Goal: Transaction & Acquisition: Purchase product/service

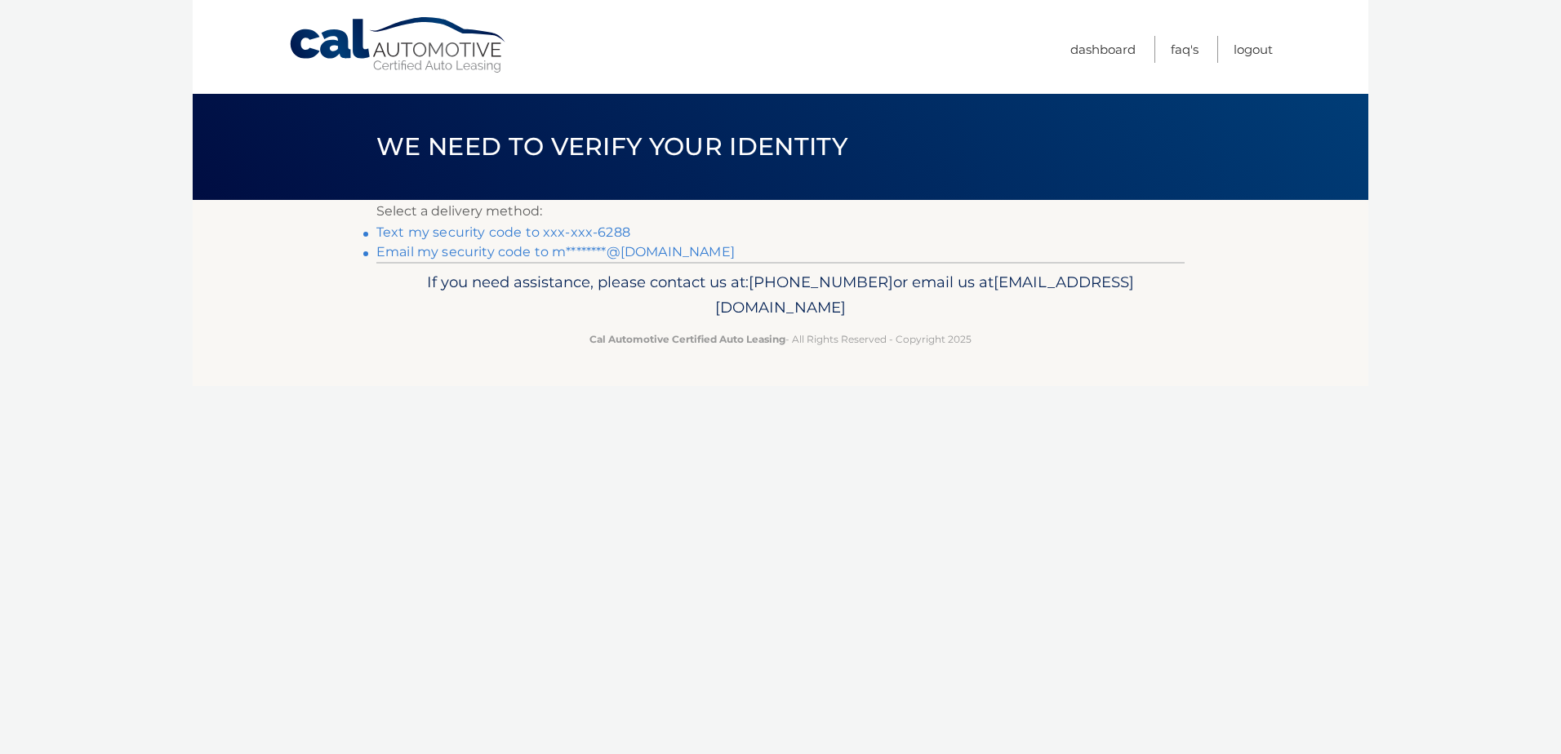
click at [470, 234] on link "Text my security code to xxx-xxx-6288" at bounding box center [503, 233] width 254 height 16
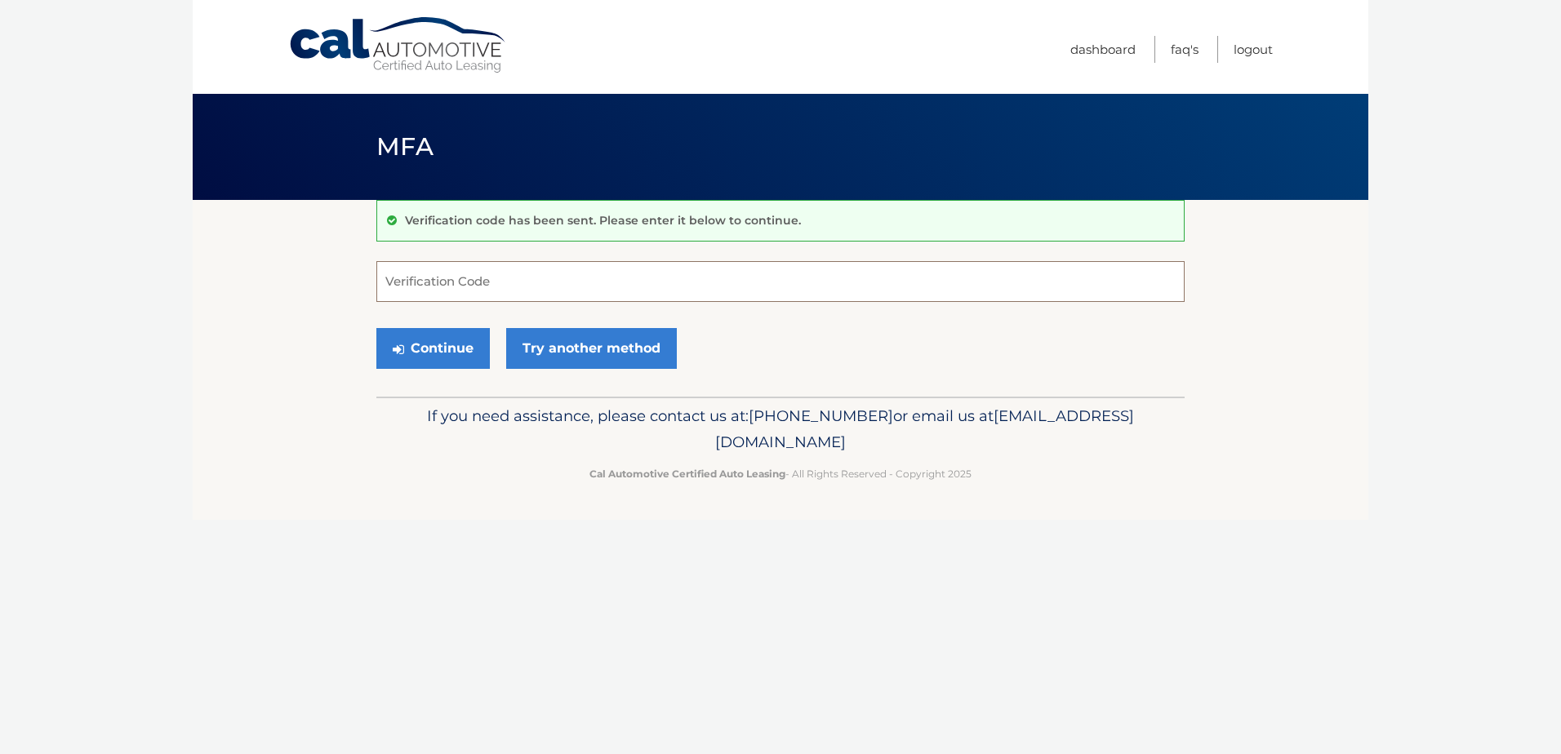
click at [484, 283] on input "Verification Code" at bounding box center [780, 281] width 808 height 41
click at [483, 283] on input "Verification Code" at bounding box center [780, 281] width 808 height 41
type input "000889"
click at [447, 349] on button "Continue" at bounding box center [432, 348] width 113 height 41
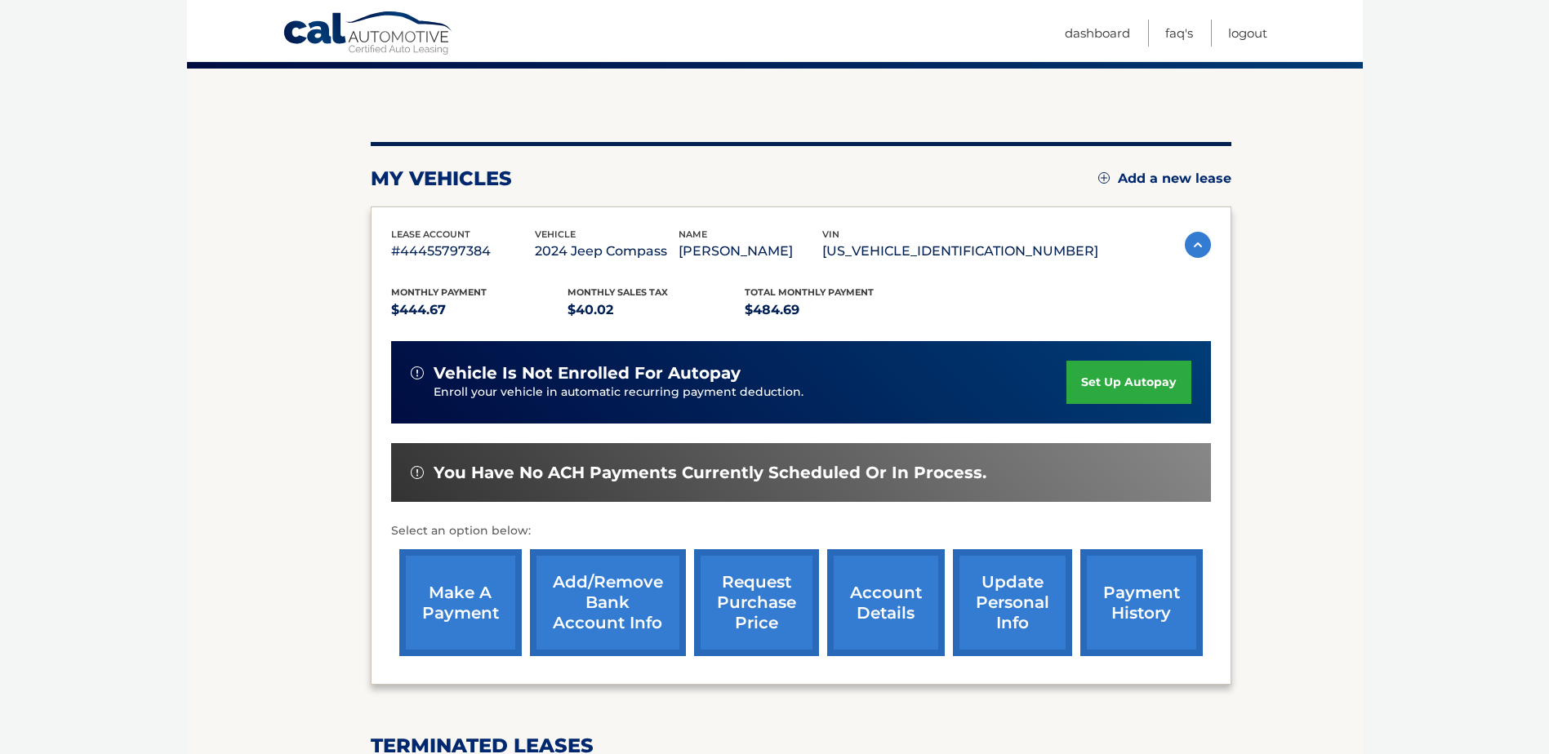
scroll to position [163, 0]
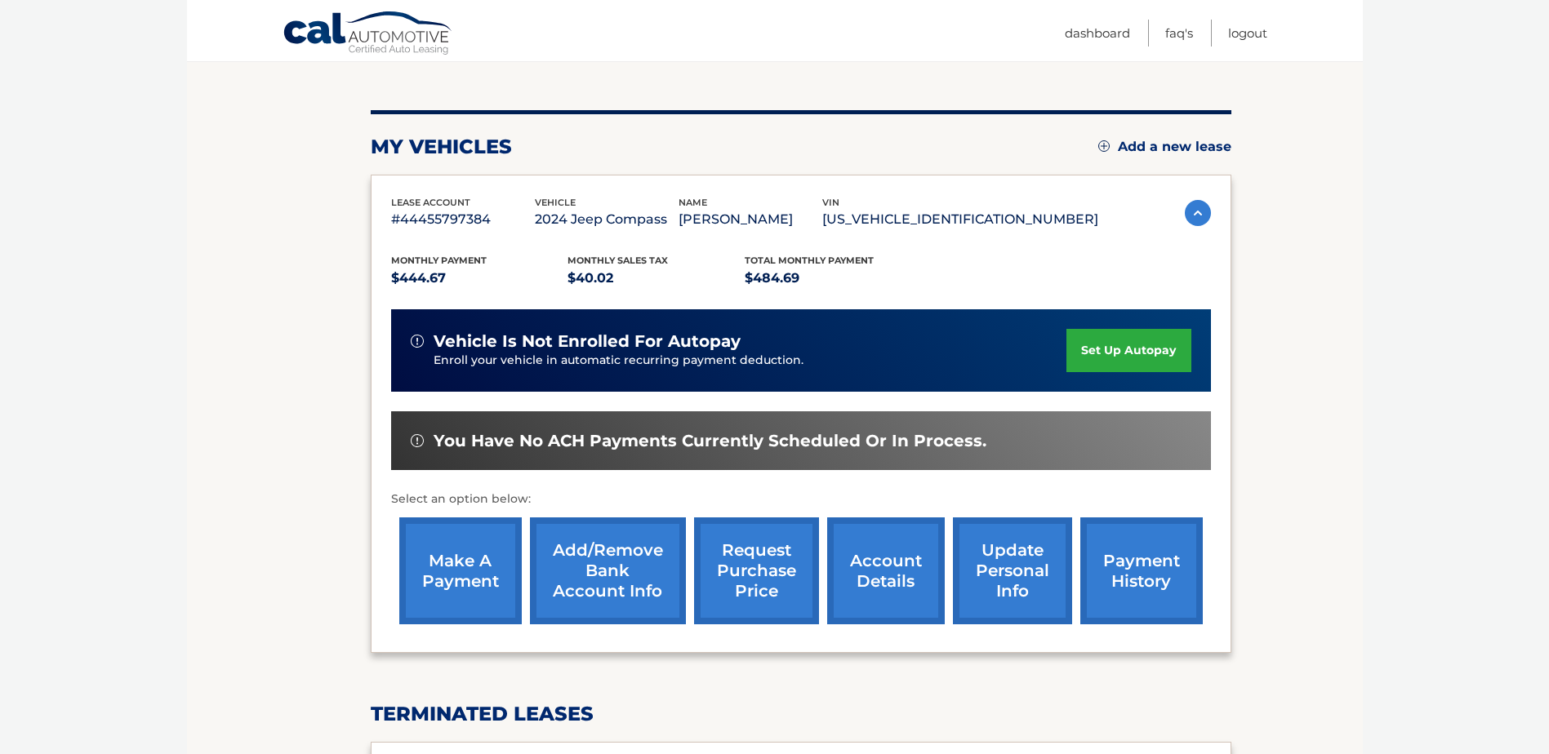
click at [474, 562] on link "make a payment" at bounding box center [460, 571] width 122 height 107
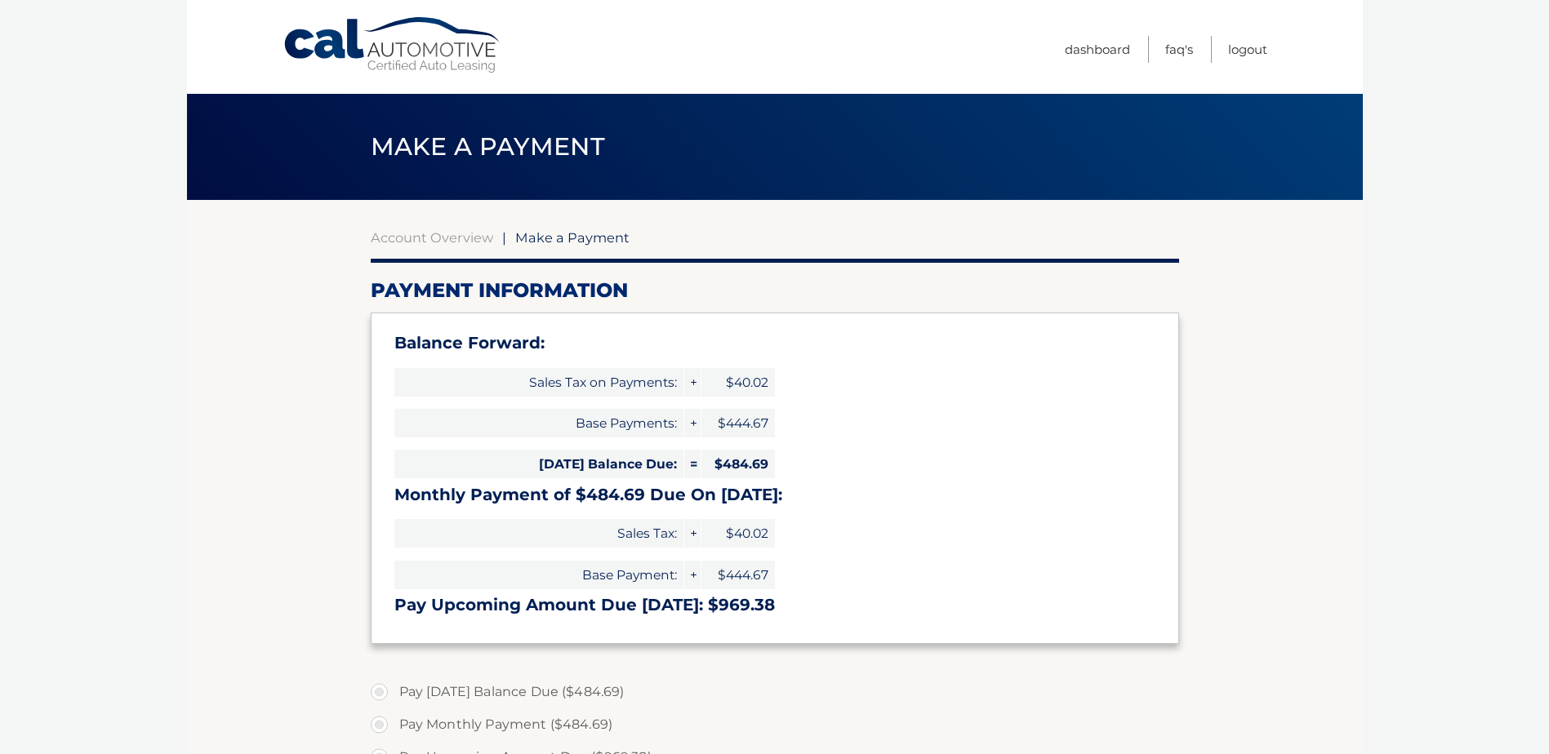
select select "ZGRmNWM0MjctMGFjOC00OGJjLWI1MDUtOWU1YzJhYjc2NTIz"
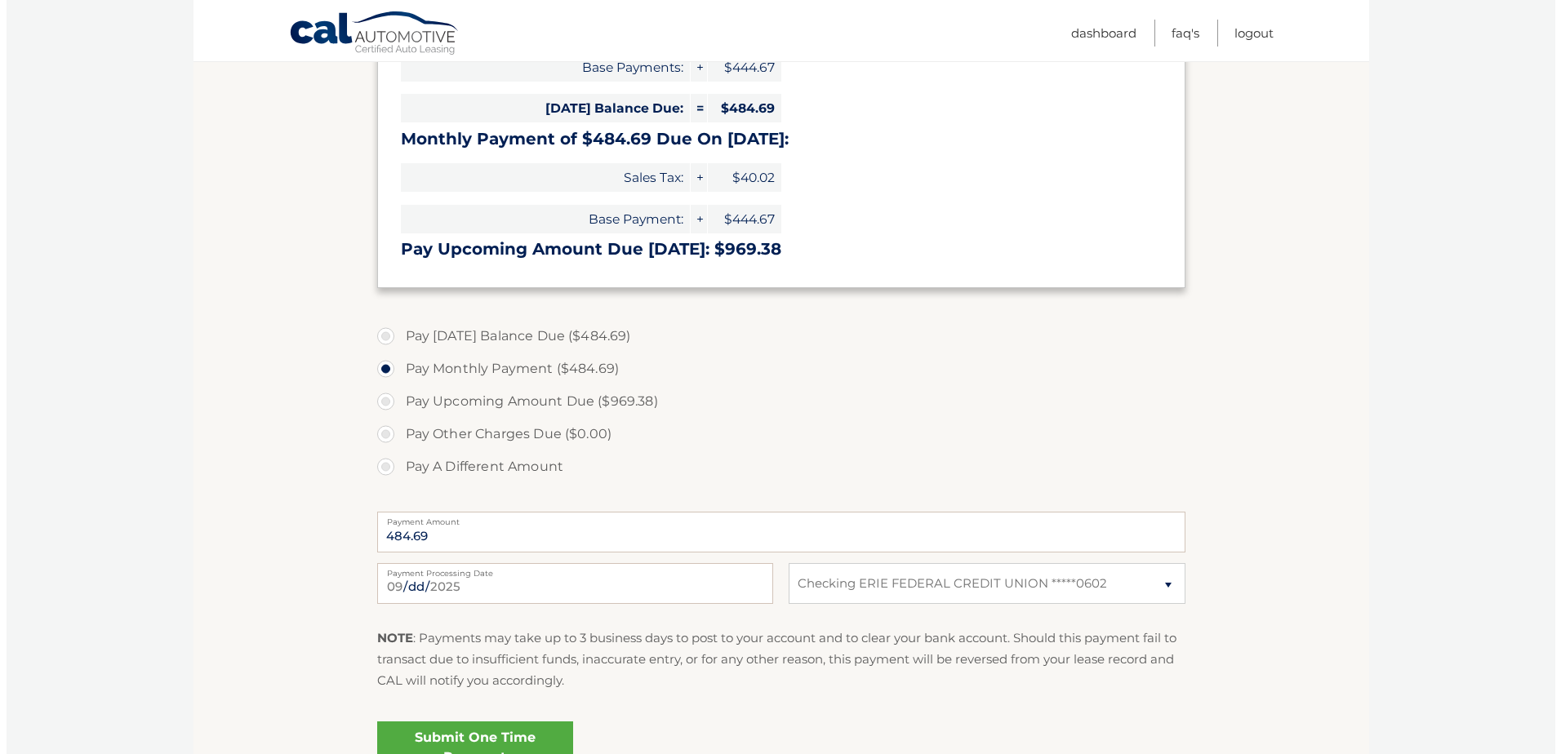
scroll to position [408, 0]
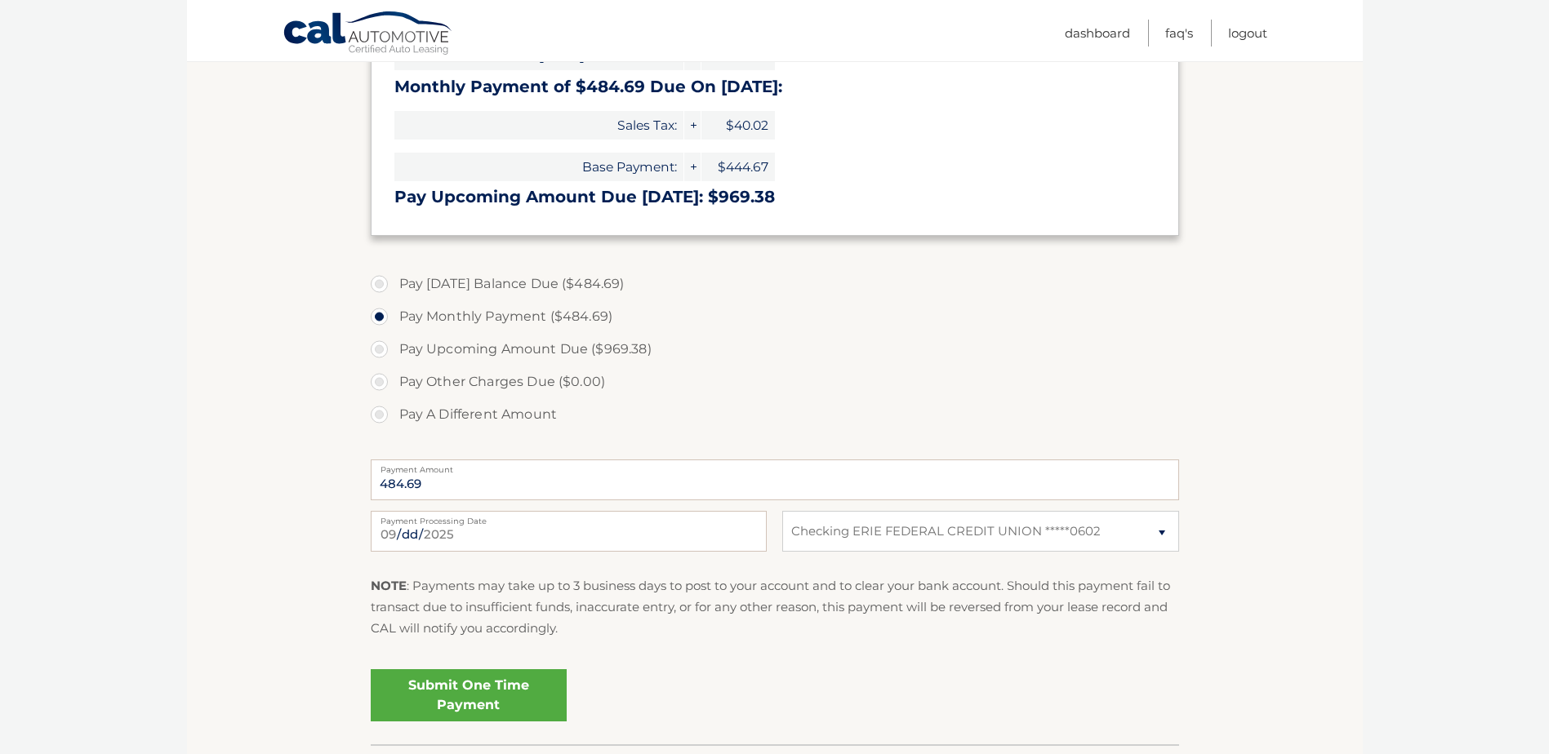
click at [384, 412] on label "Pay A Different Amount" at bounding box center [775, 414] width 808 height 33
click at [384, 412] on input "Pay A Different Amount" at bounding box center [385, 411] width 16 height 26
radio input "true"
click at [480, 486] on input "Payment Amount" at bounding box center [775, 480] width 808 height 41
type input "184.69"
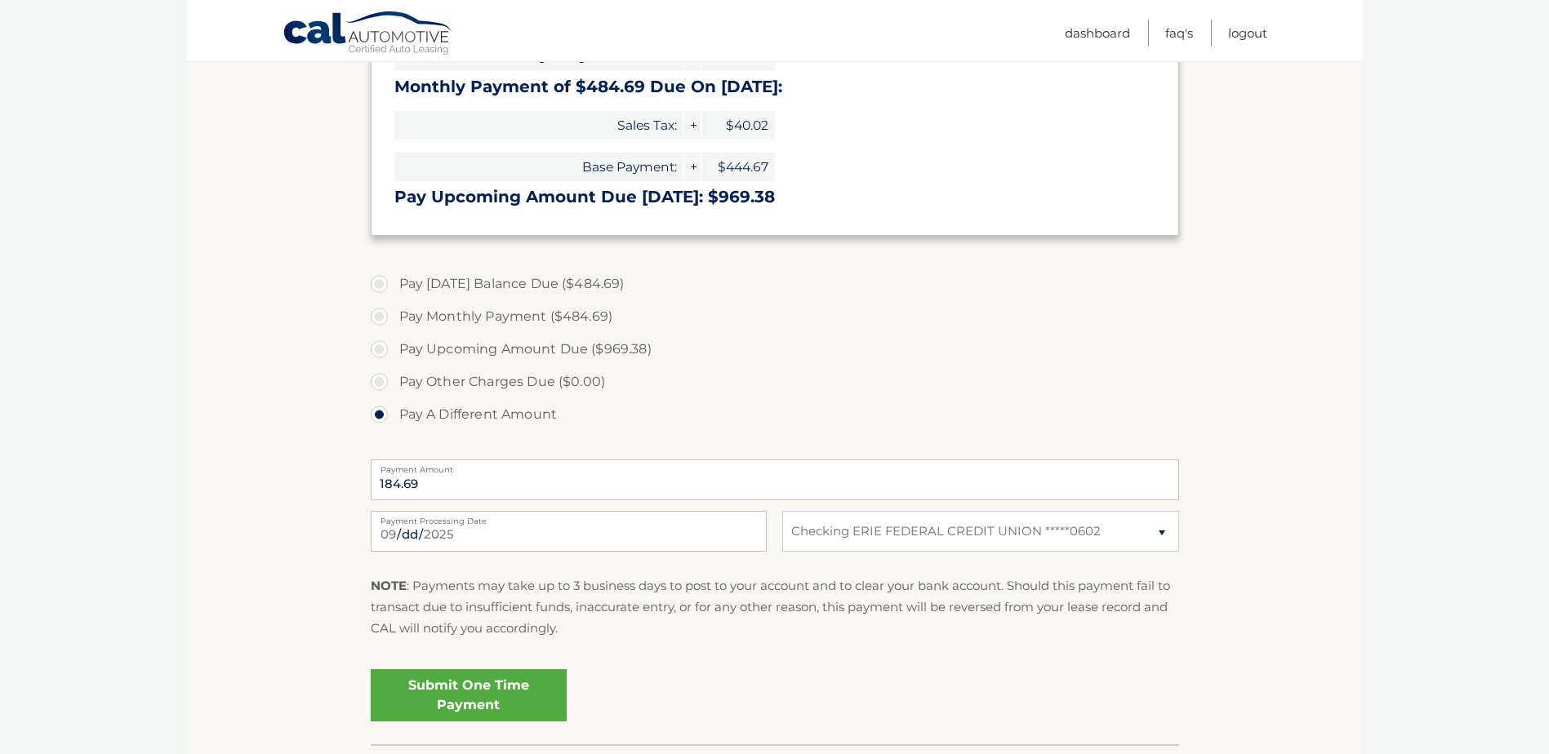
drag, startPoint x: 236, startPoint y: 519, endPoint x: 372, endPoint y: 556, distance: 141.2
click at [238, 521] on section "Account Overview | Make a Payment Payment Information Balance Forward: Sales Ta…" at bounding box center [775, 268] width 1176 height 953
click at [469, 691] on link "Submit One Time Payment" at bounding box center [469, 695] width 196 height 52
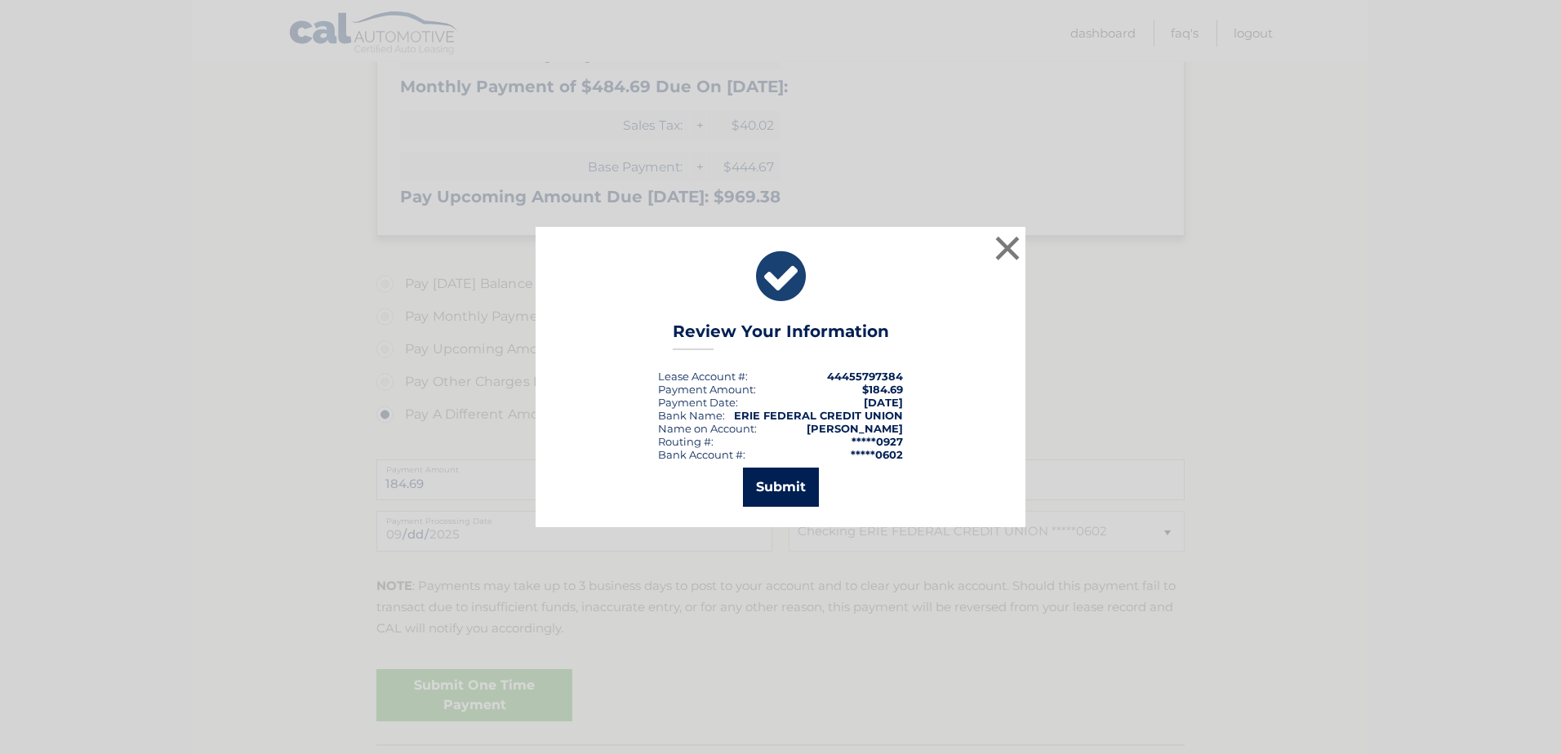
click at [786, 489] on button "Submit" at bounding box center [781, 487] width 76 height 39
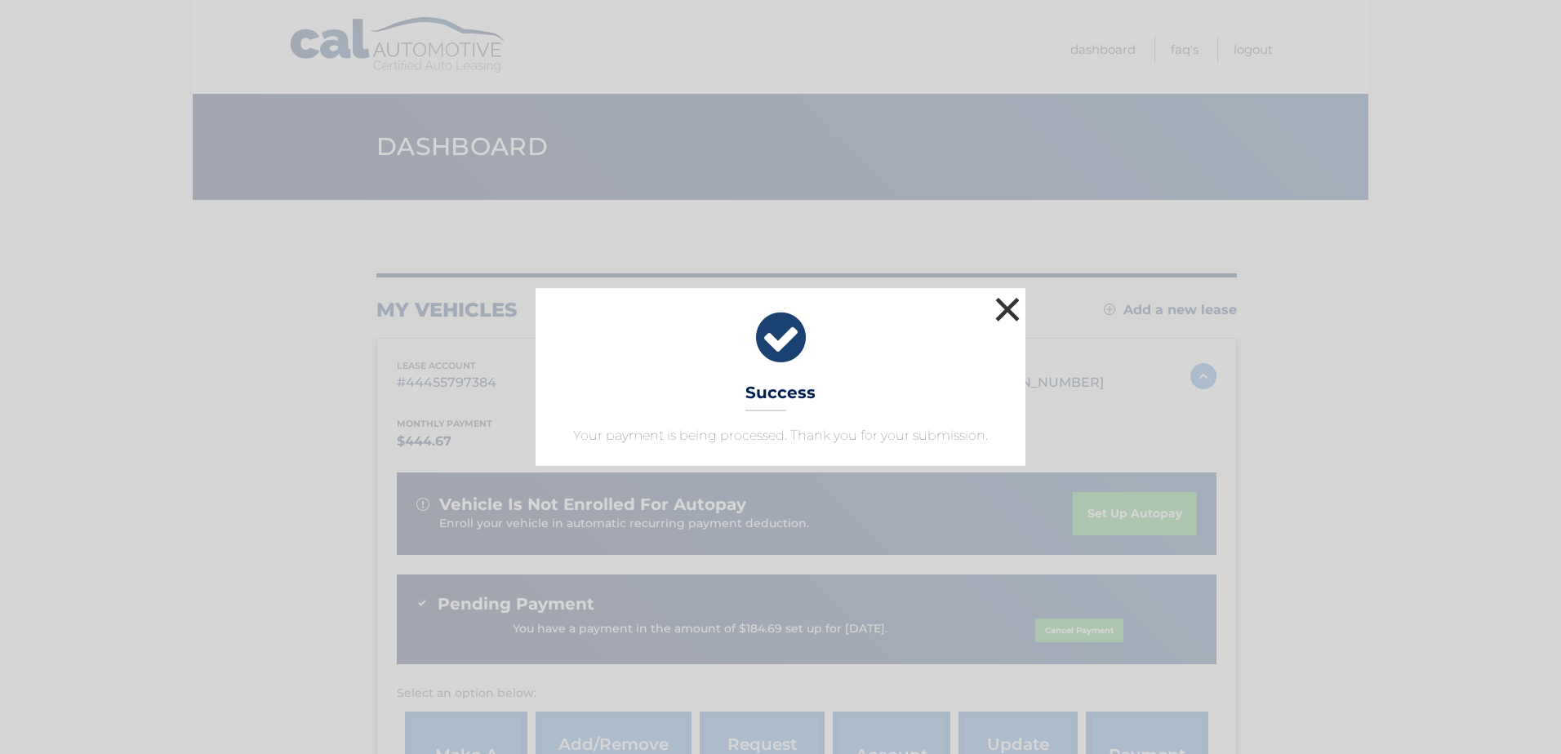
click at [1012, 299] on button "×" at bounding box center [1007, 309] width 33 height 33
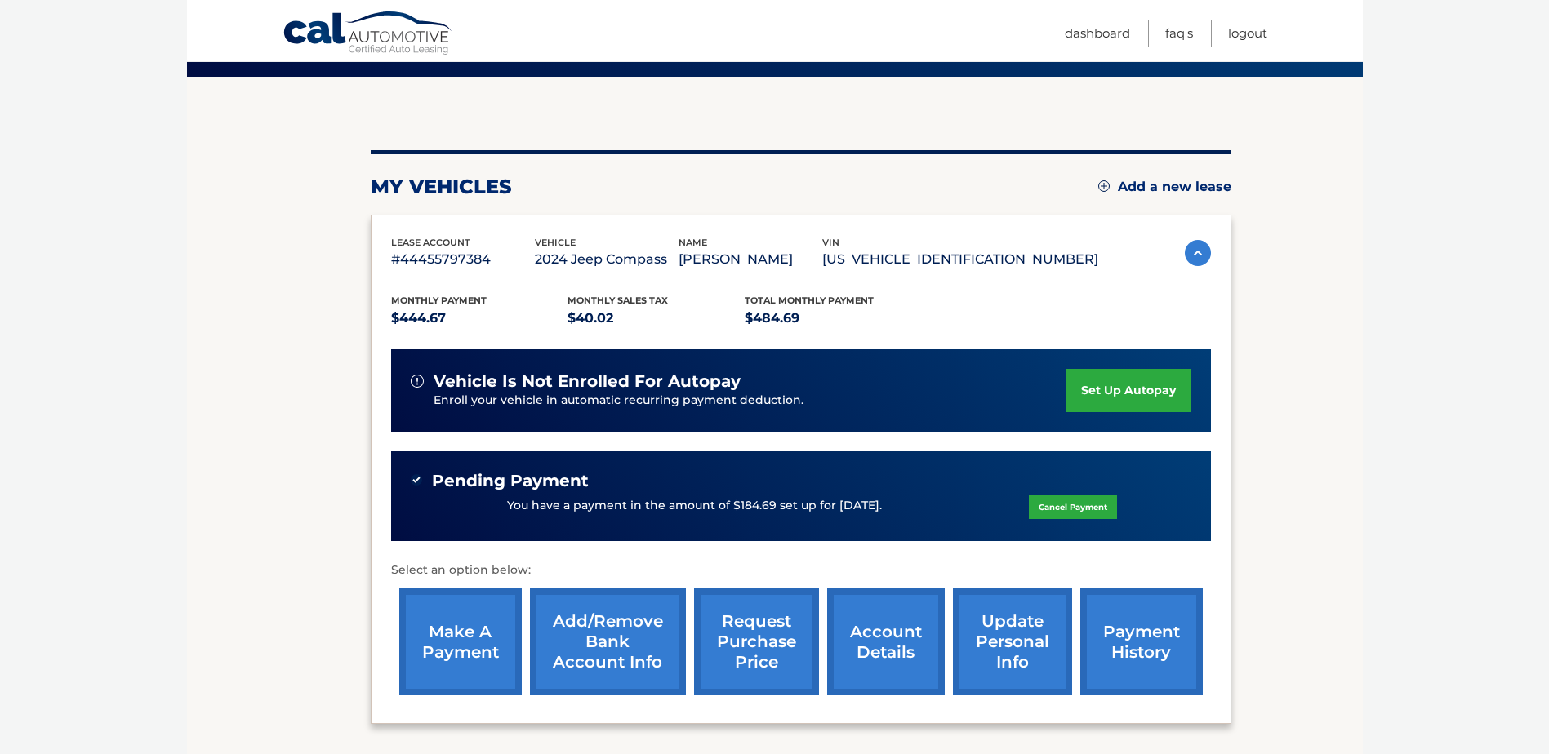
scroll to position [163, 0]
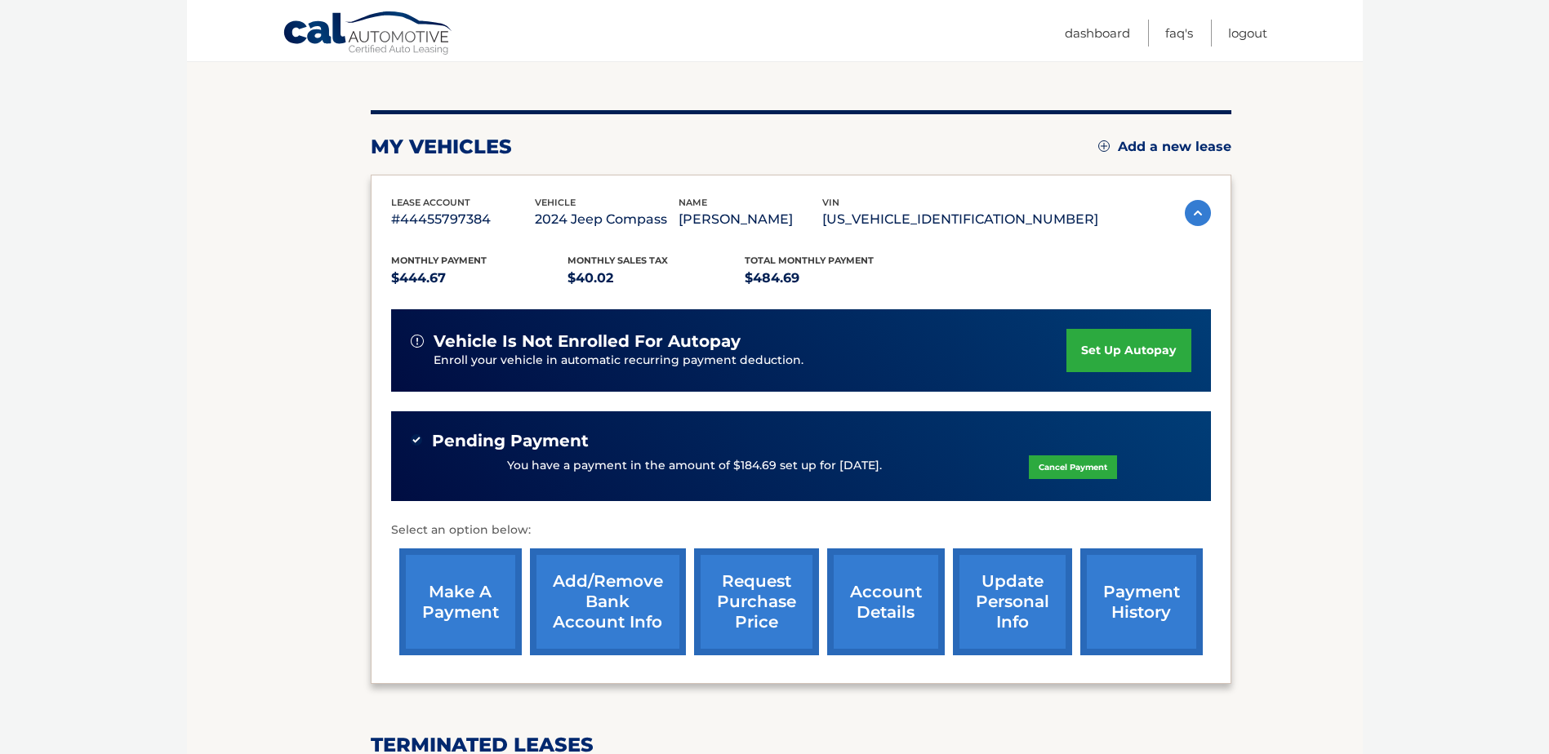
click at [457, 600] on link "make a payment" at bounding box center [460, 602] width 122 height 107
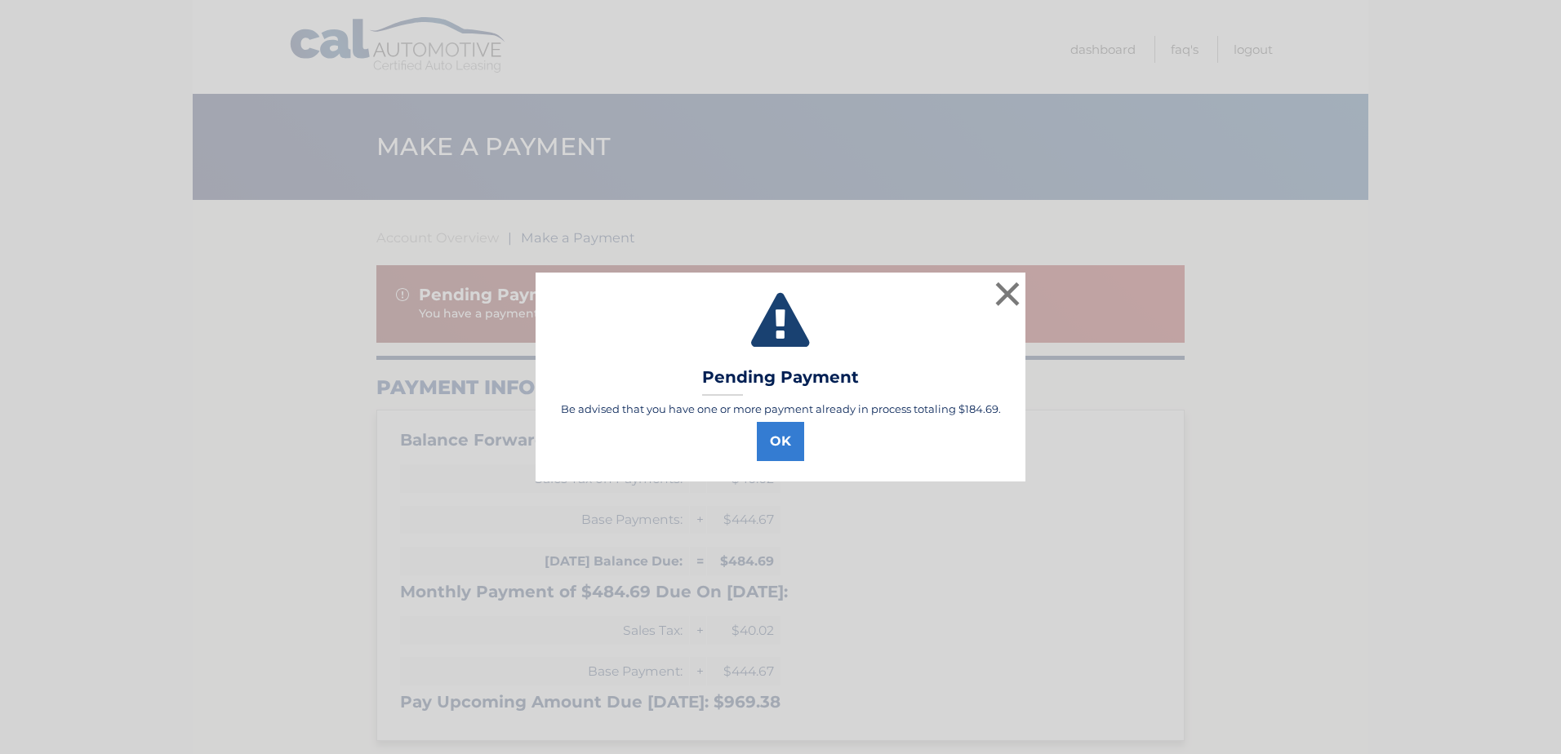
select select "ZGRmNWM0MjctMGFjOC00OGJjLWI1MDUtOWU1YzJhYjc2NTIz"
click at [778, 429] on button "OK" at bounding box center [780, 441] width 47 height 39
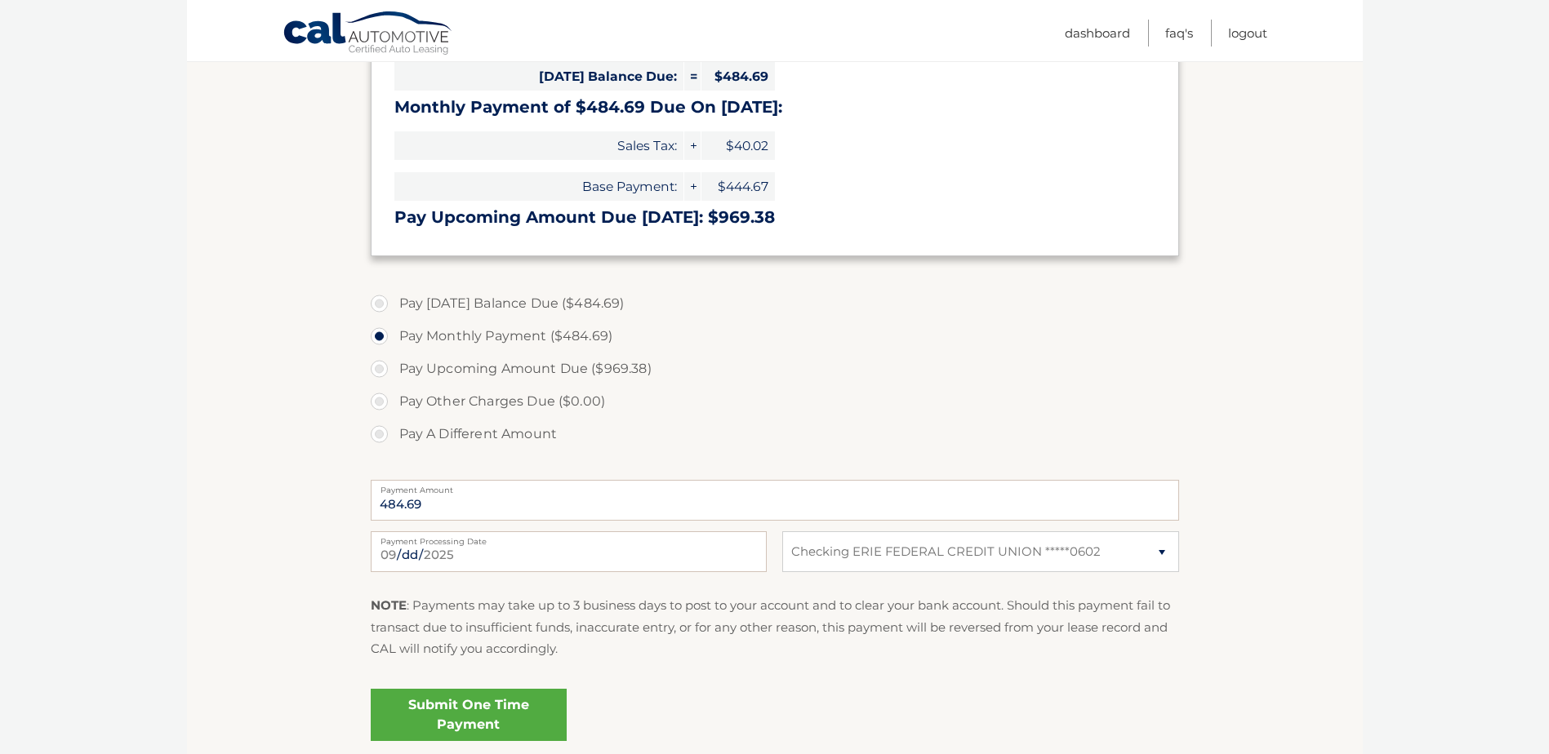
scroll to position [490, 0]
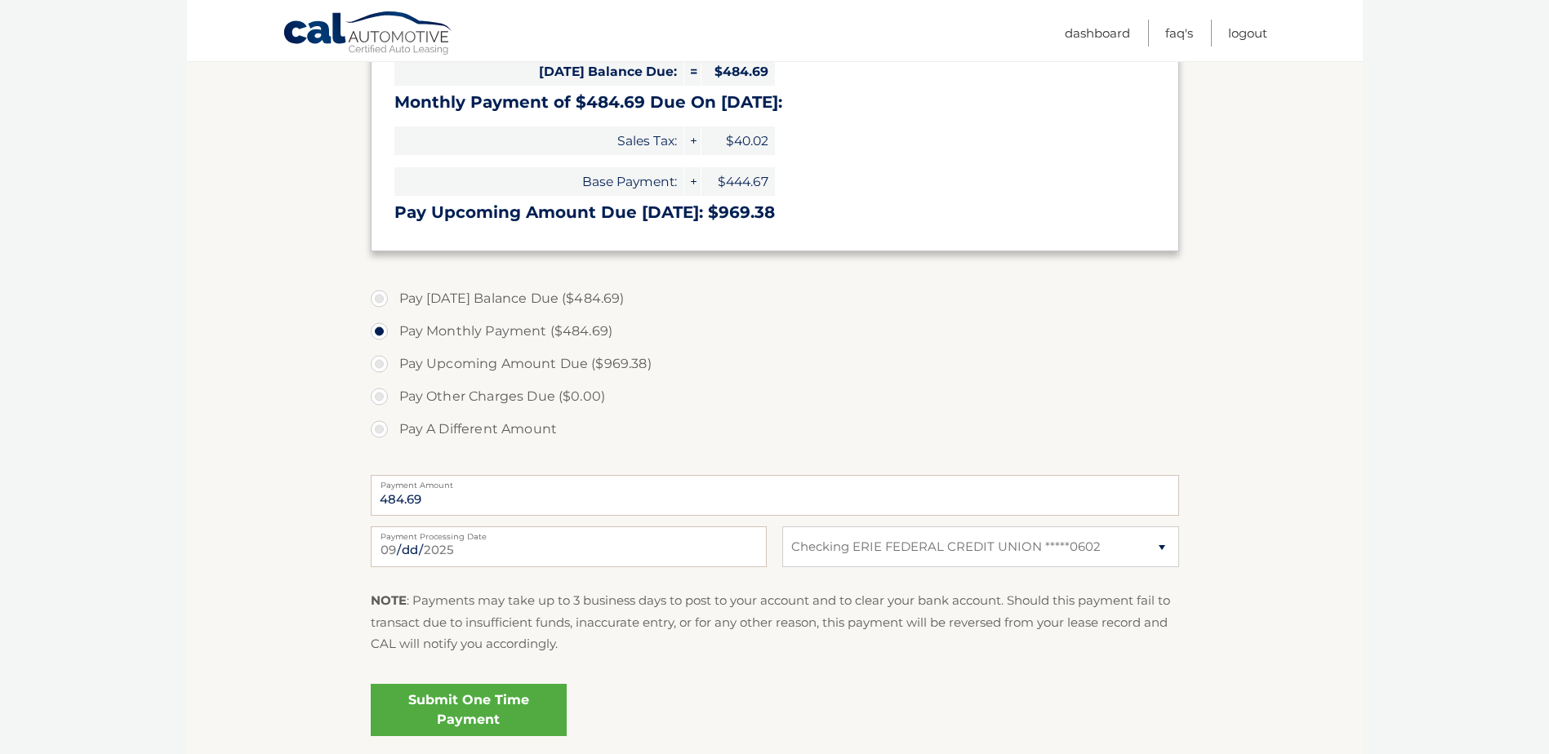
click at [382, 424] on label "Pay A Different Amount" at bounding box center [775, 429] width 808 height 33
click at [382, 424] on input "Pay A Different Amount" at bounding box center [385, 426] width 16 height 26
radio input "true"
type input "300.00"
click at [837, 554] on select "Select Bank Account Checking ERIE FEDERAL CREDIT UNION *****0602" at bounding box center [980, 547] width 396 height 41
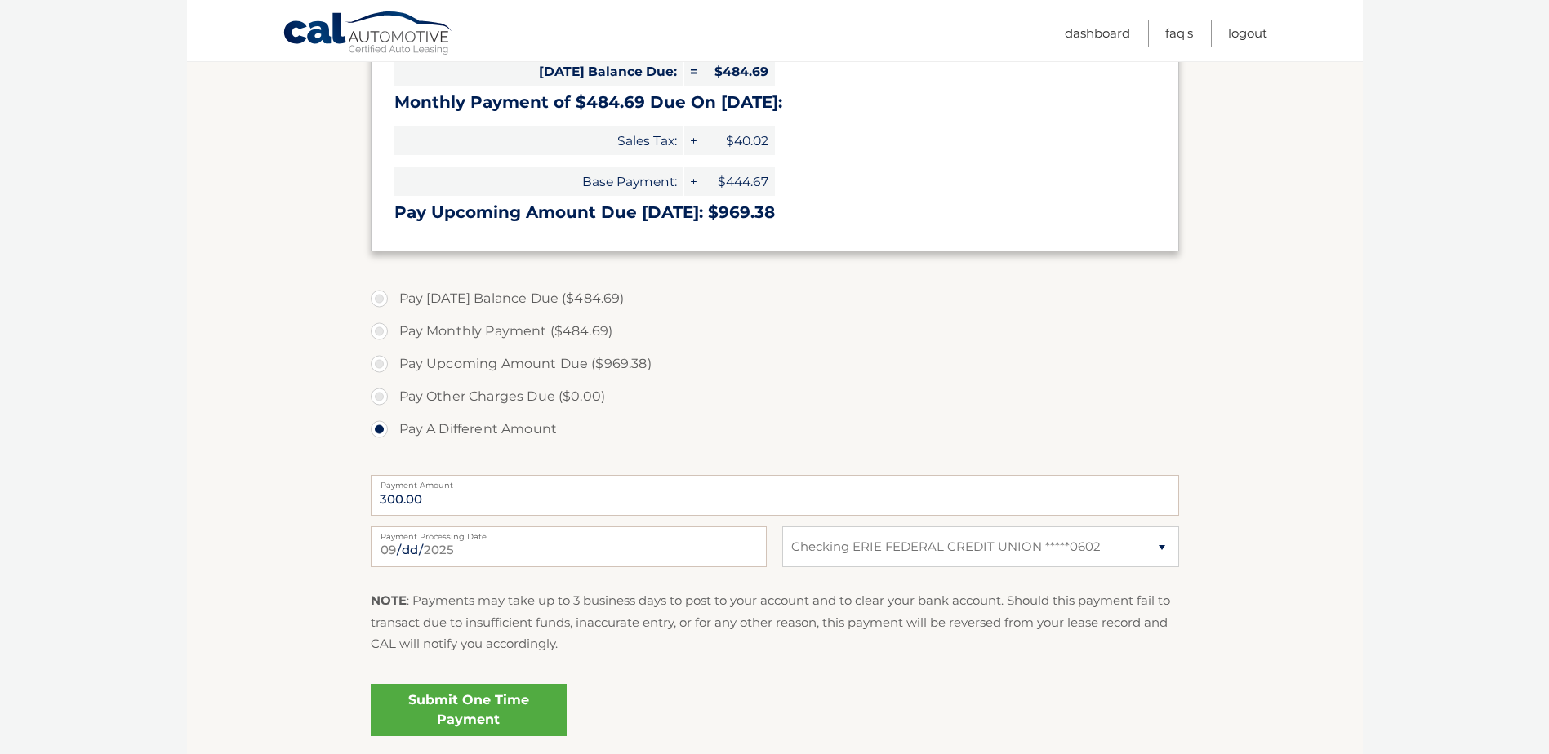
click at [304, 614] on section "Account Overview | Make a Payment Pending Payment You have a payment in the amo…" at bounding box center [775, 235] width 1176 height 1050
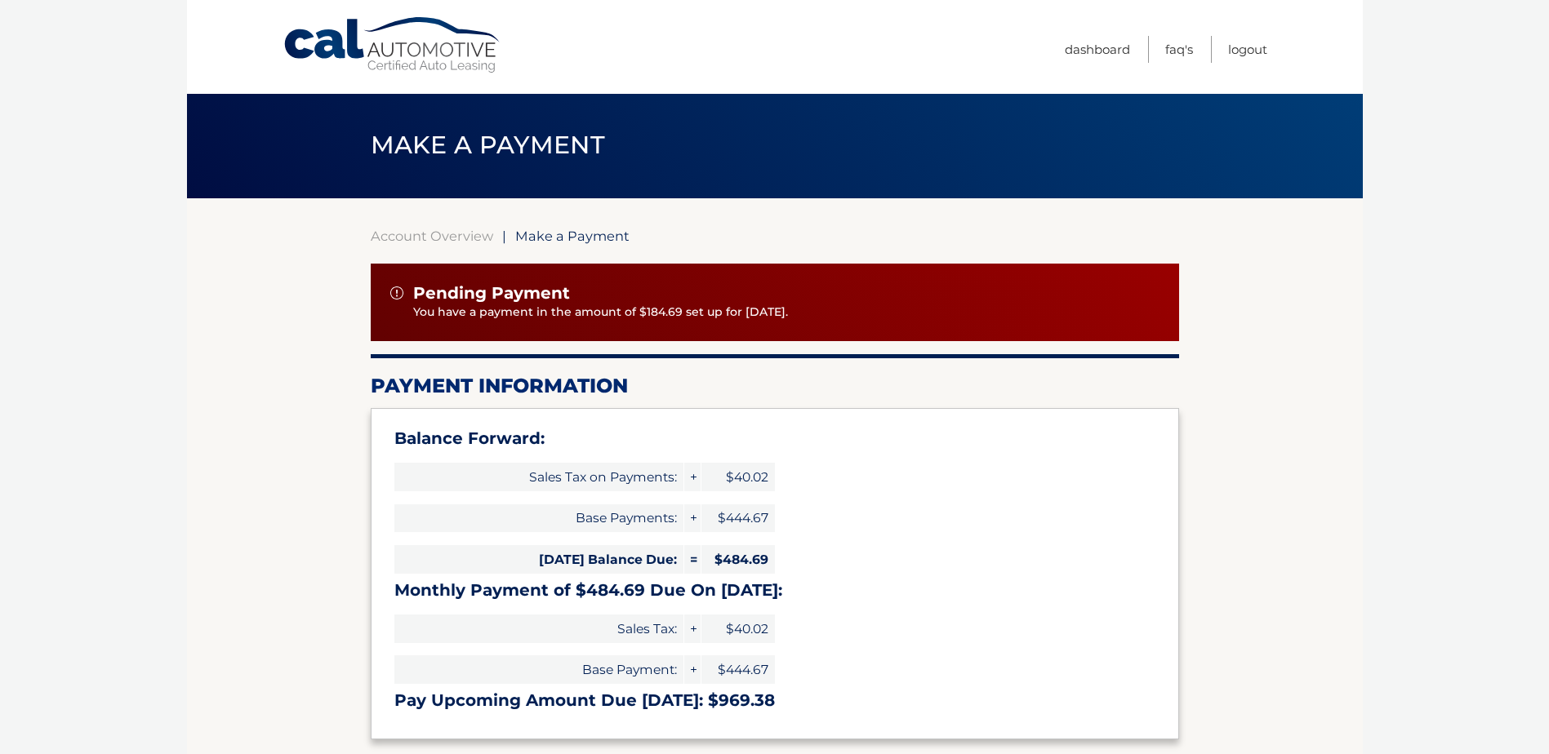
scroll to position [0, 0]
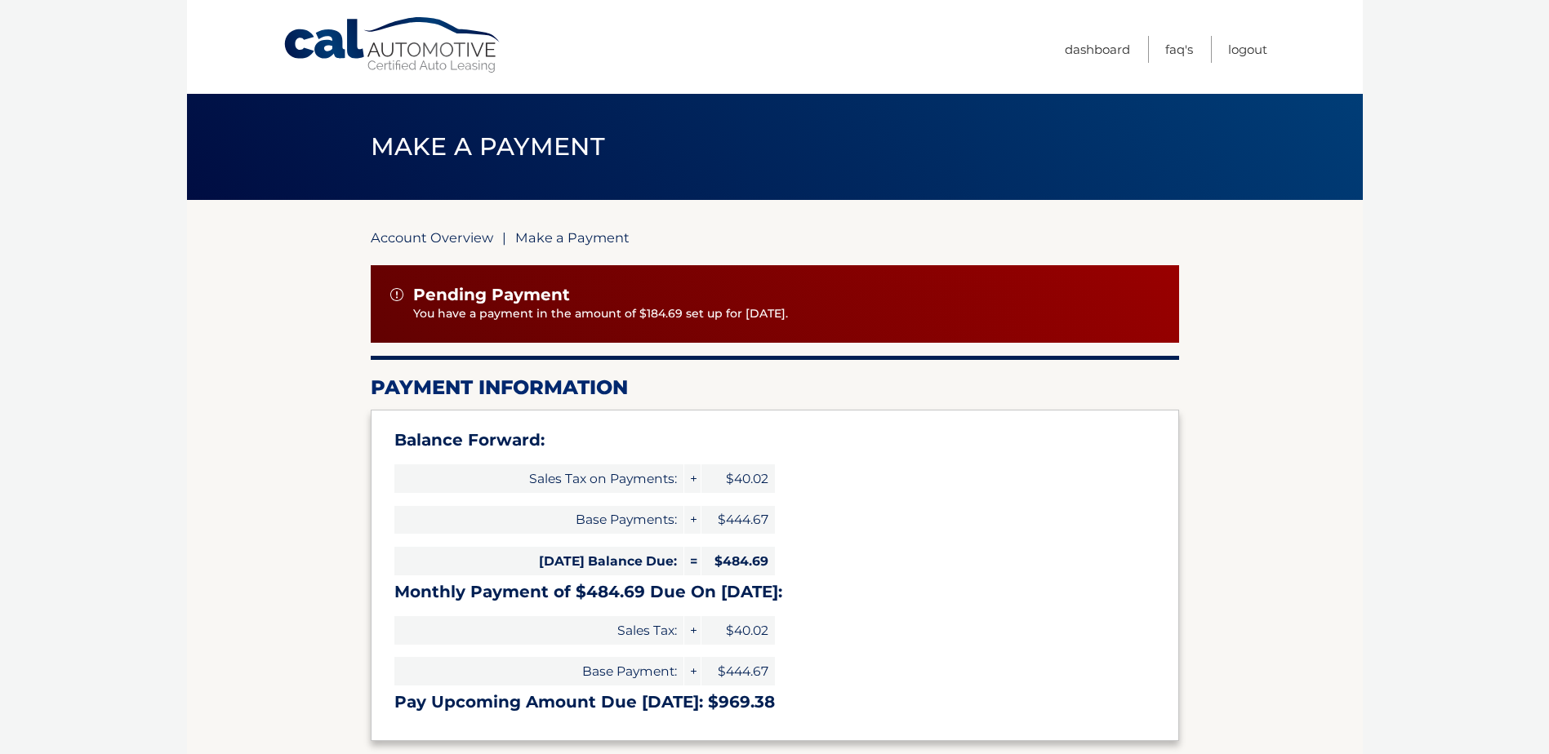
click at [441, 238] on link "Account Overview" at bounding box center [432, 237] width 122 height 16
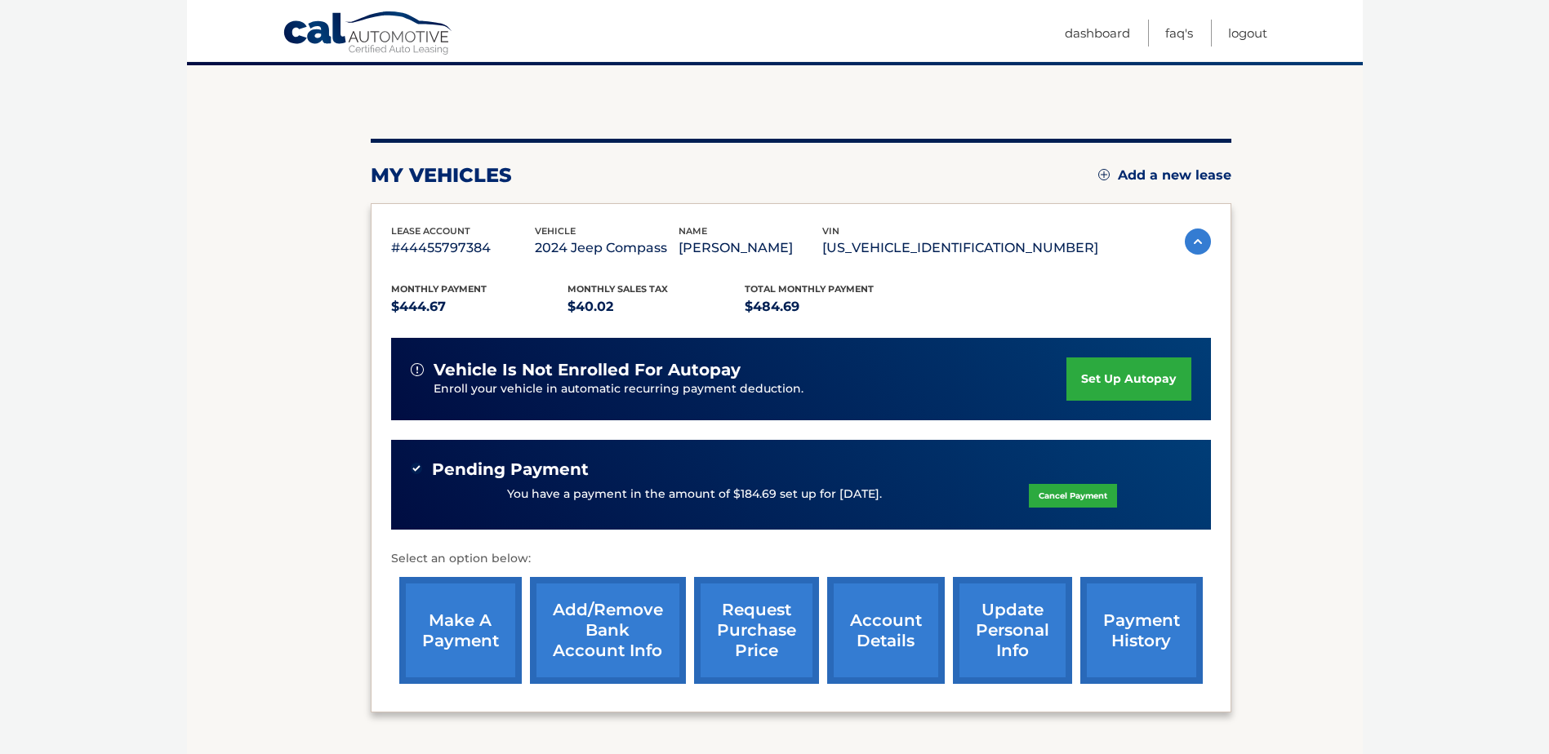
scroll to position [163, 0]
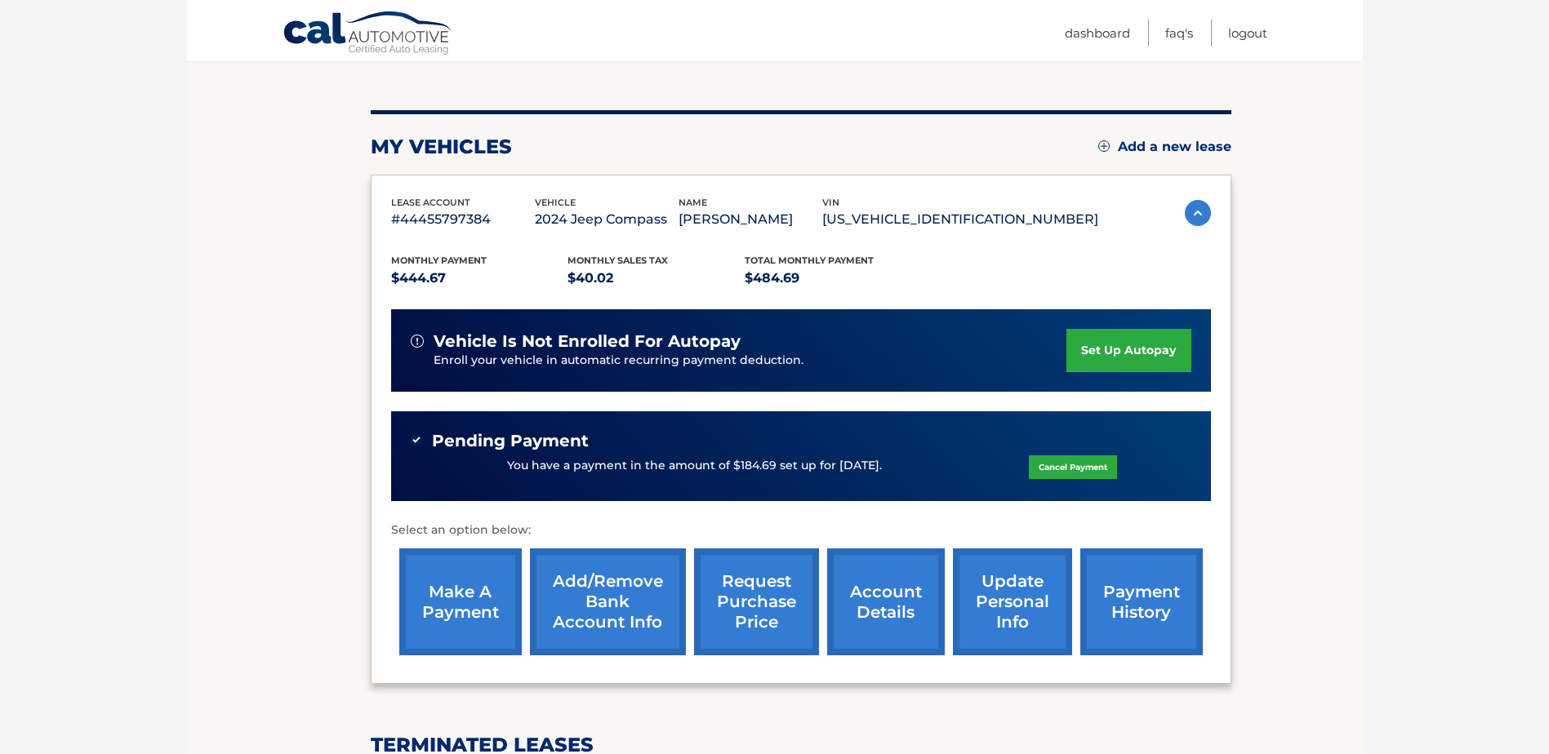
click at [602, 608] on link "Add/Remove bank account info" at bounding box center [608, 602] width 156 height 107
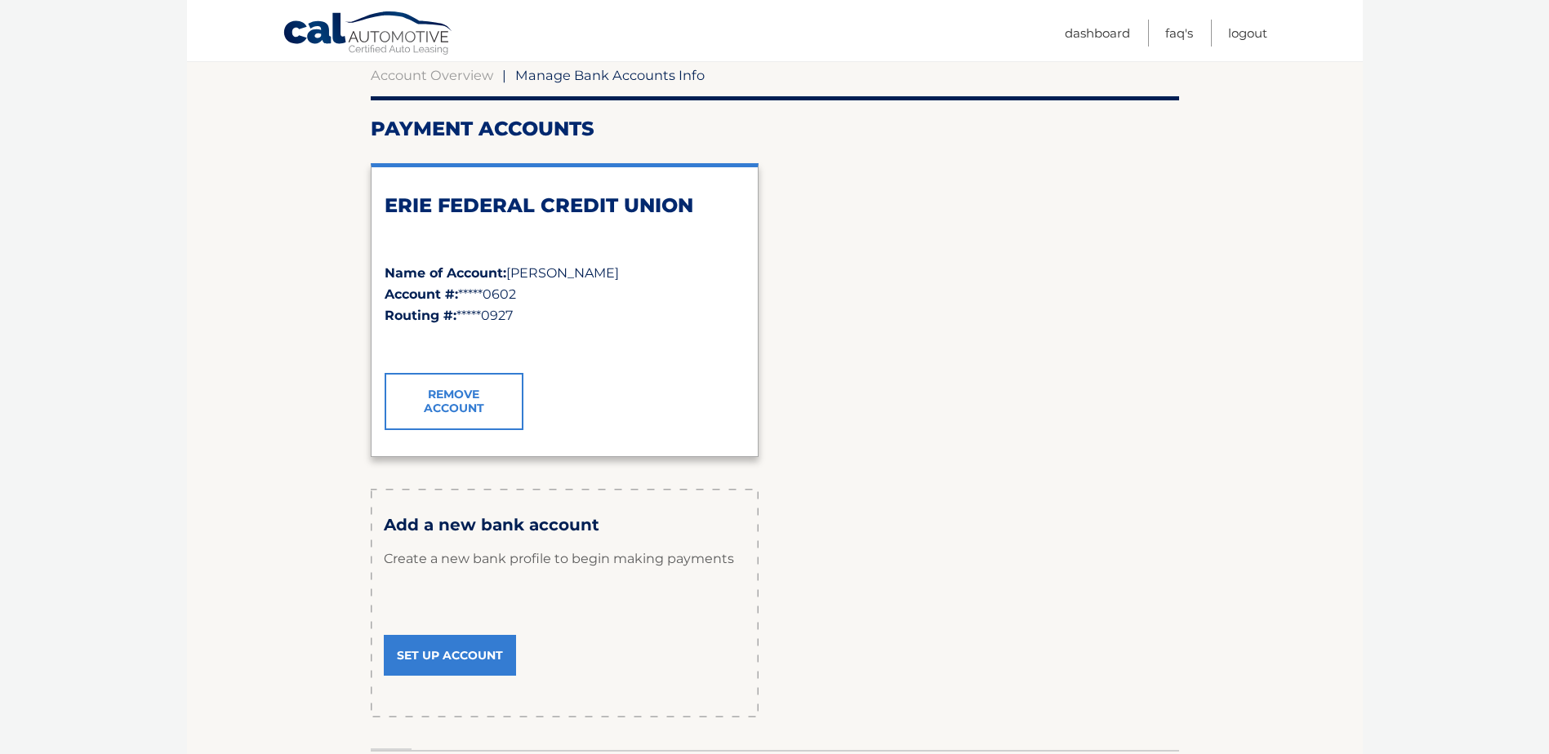
scroll to position [163, 0]
click at [445, 647] on link "Set Up Account" at bounding box center [450, 654] width 132 height 41
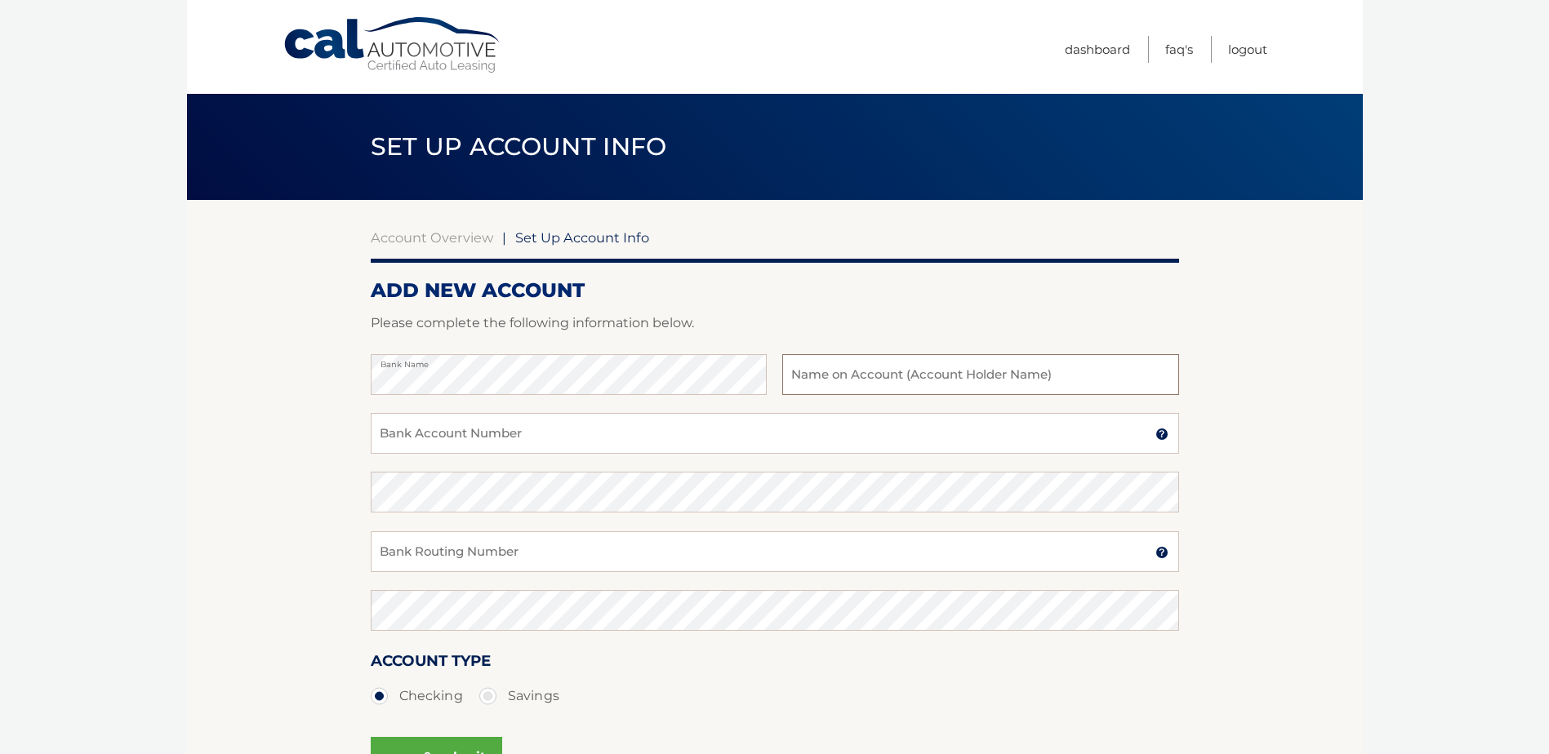
click at [835, 380] on input "text" at bounding box center [980, 374] width 396 height 41
type input "Sweet Treats 365, Inc"
click at [522, 438] on input "Bank Account Number" at bounding box center [775, 433] width 808 height 41
type input "01580311755"
click at [472, 556] on input "Bank Routing Number" at bounding box center [775, 551] width 808 height 41
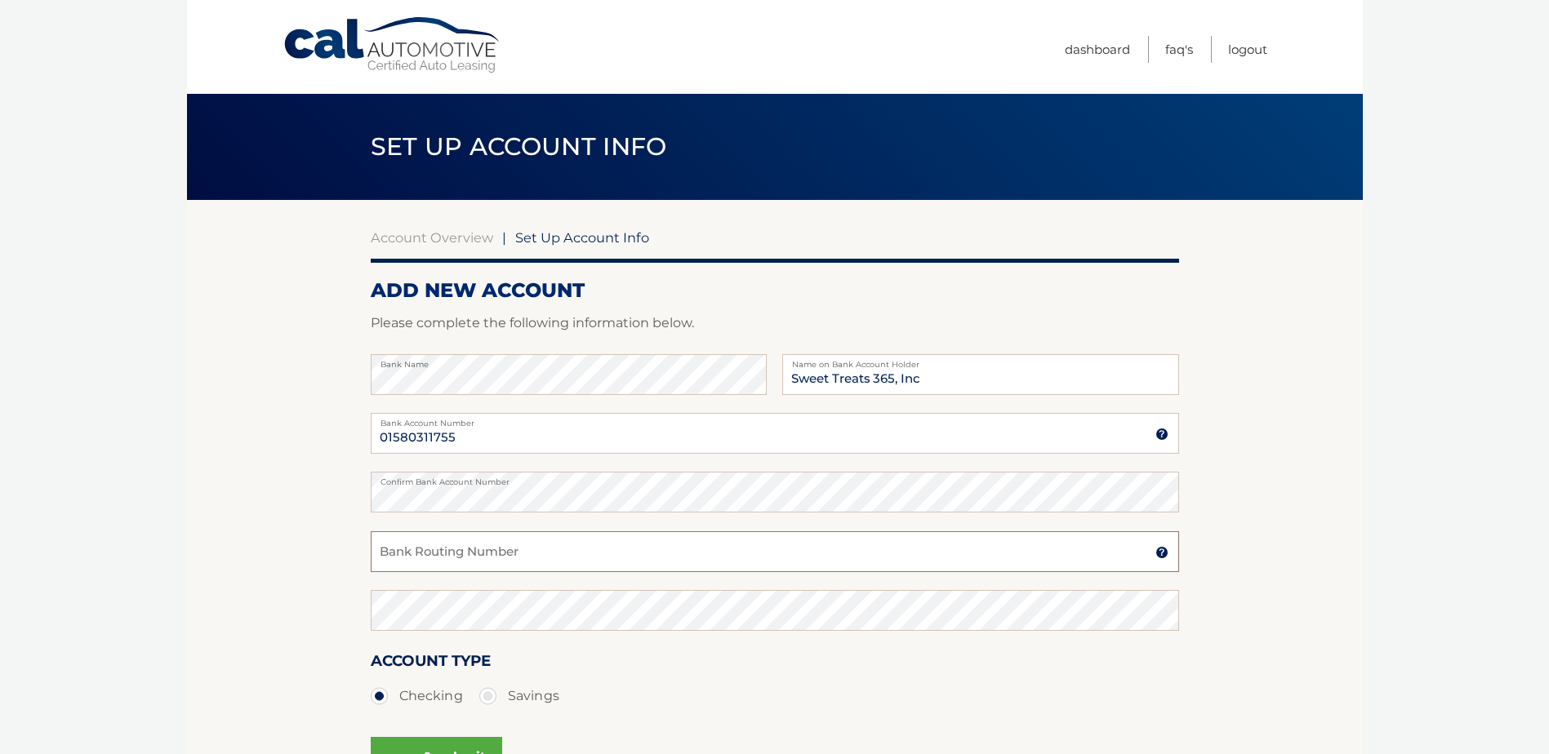
click at [472, 555] on input "Bank Routing Number" at bounding box center [775, 551] width 808 height 41
type input "041215032"
click at [291, 577] on section "Account Overview | Set Up Account Info ADD NEW ACCOUNT Please complete the foll…" at bounding box center [775, 511] width 1176 height 623
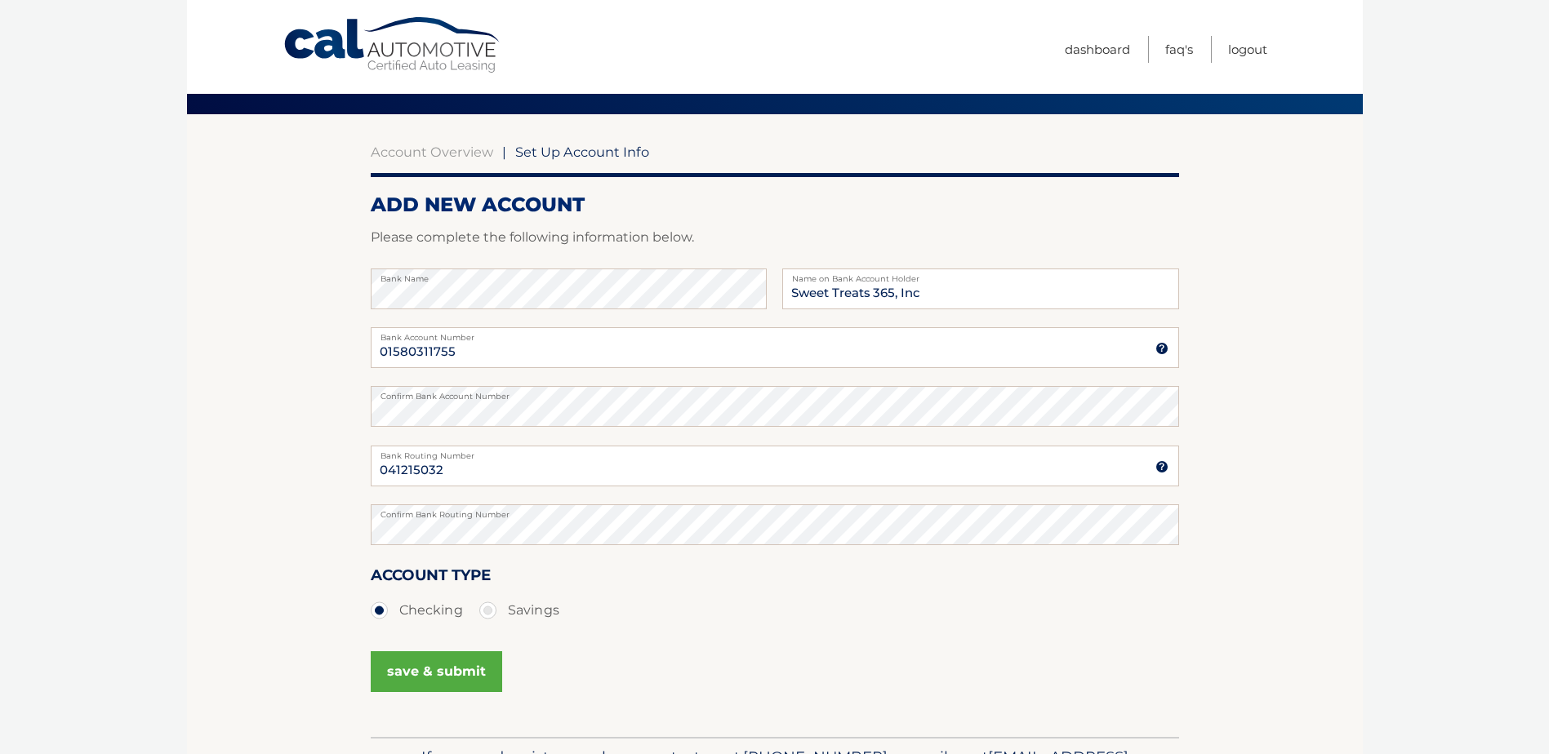
scroll to position [163, 0]
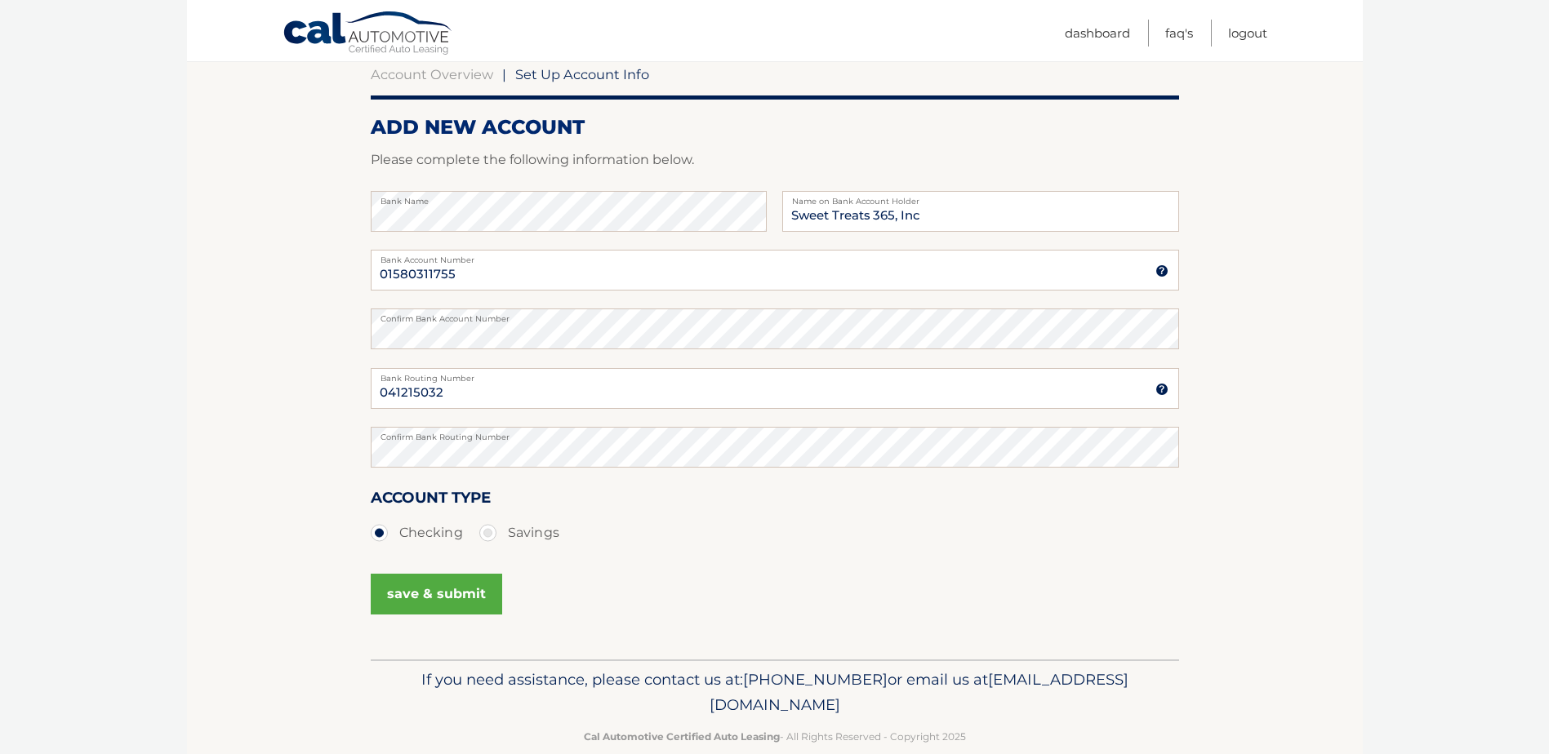
click at [443, 590] on button "save & submit" at bounding box center [436, 594] width 131 height 41
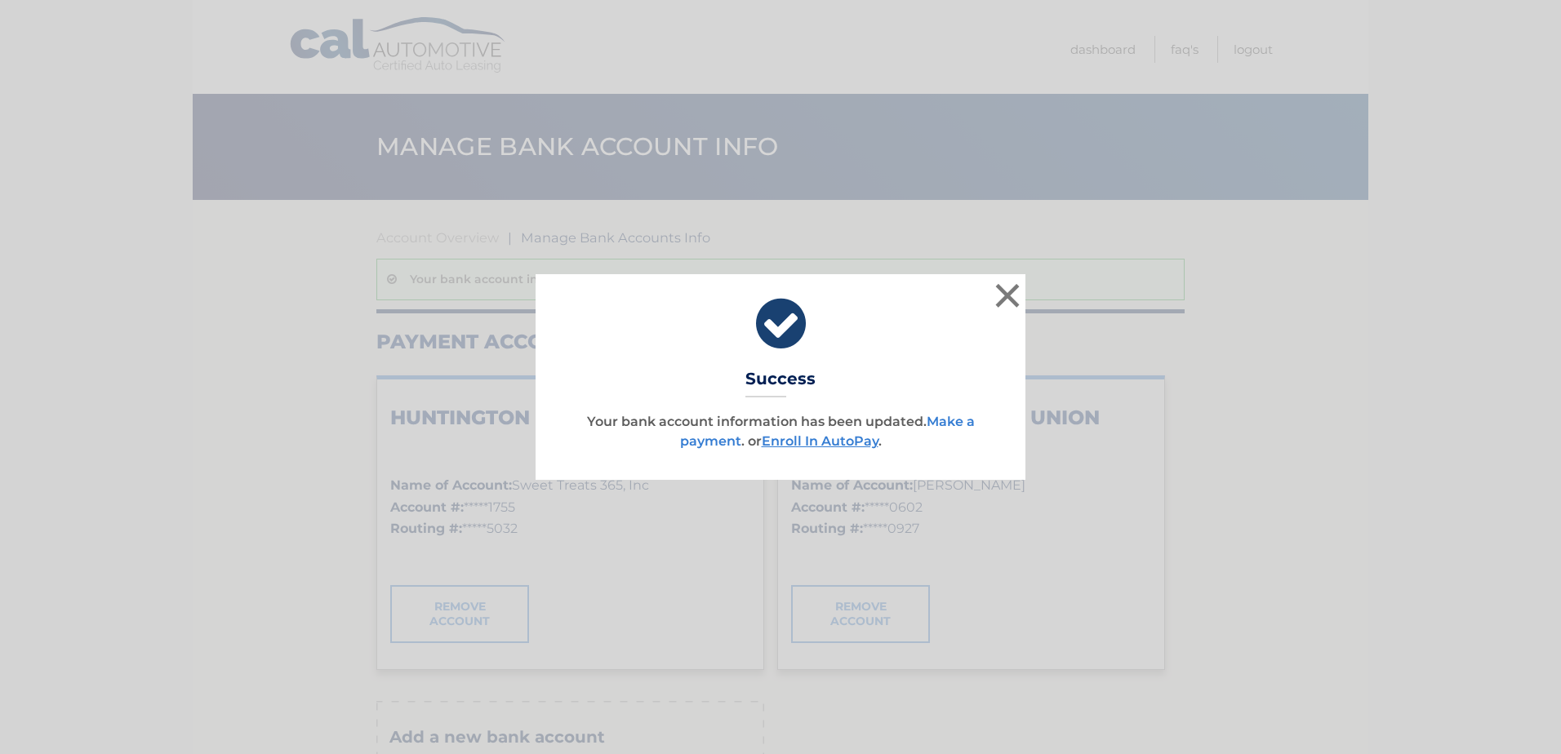
click at [955, 419] on link "Make a payment" at bounding box center [827, 431] width 295 height 35
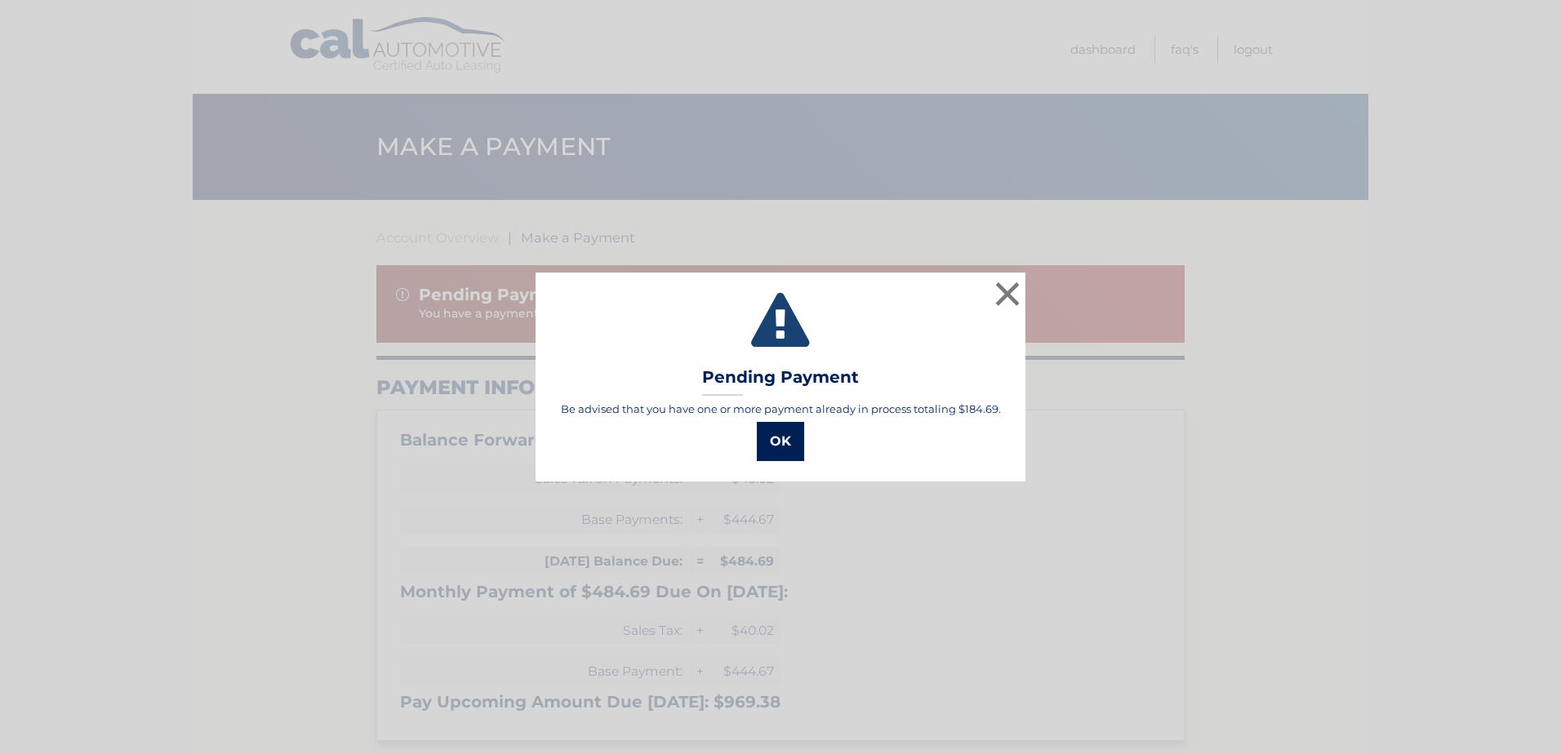
click at [794, 435] on button "OK" at bounding box center [780, 441] width 47 height 39
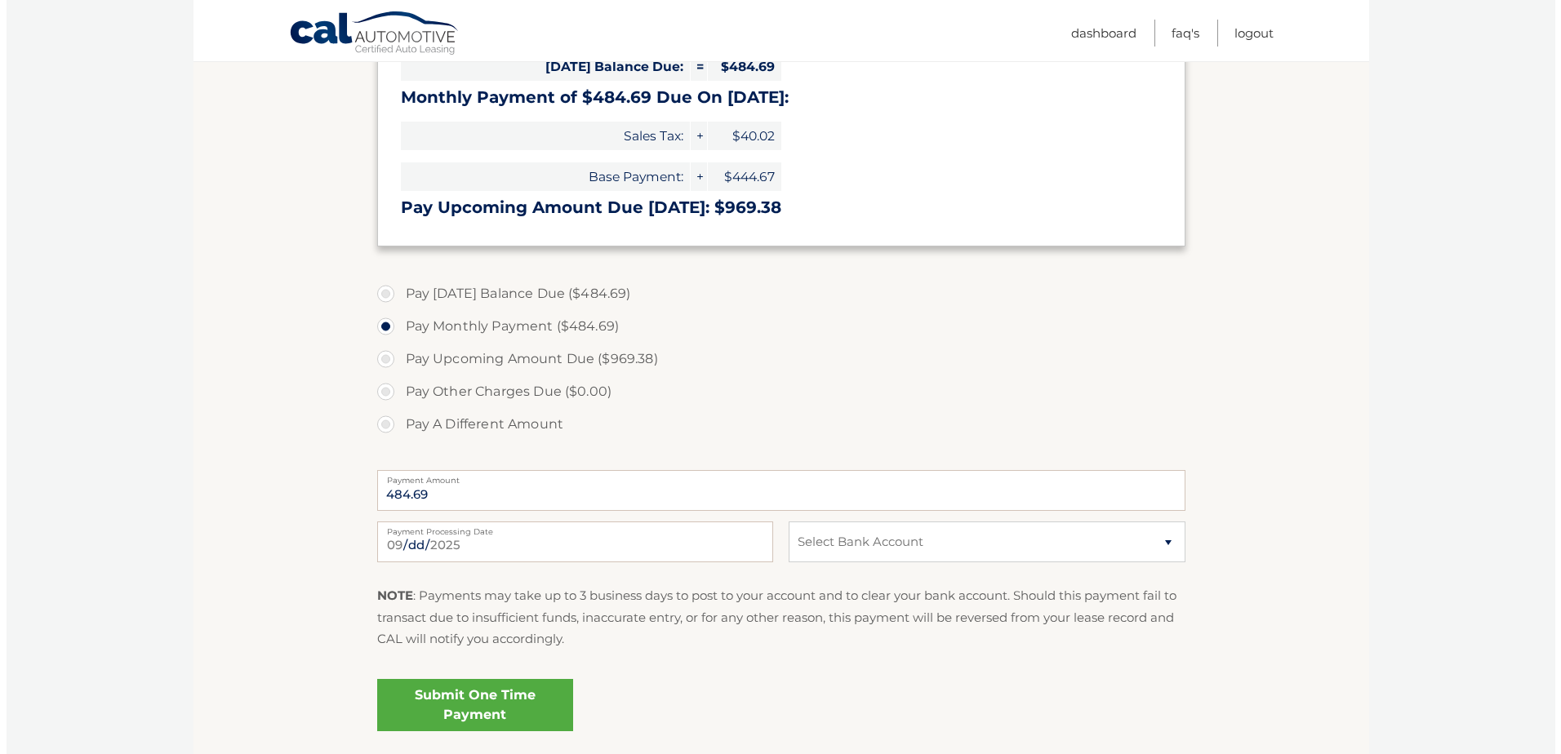
scroll to position [571, 0]
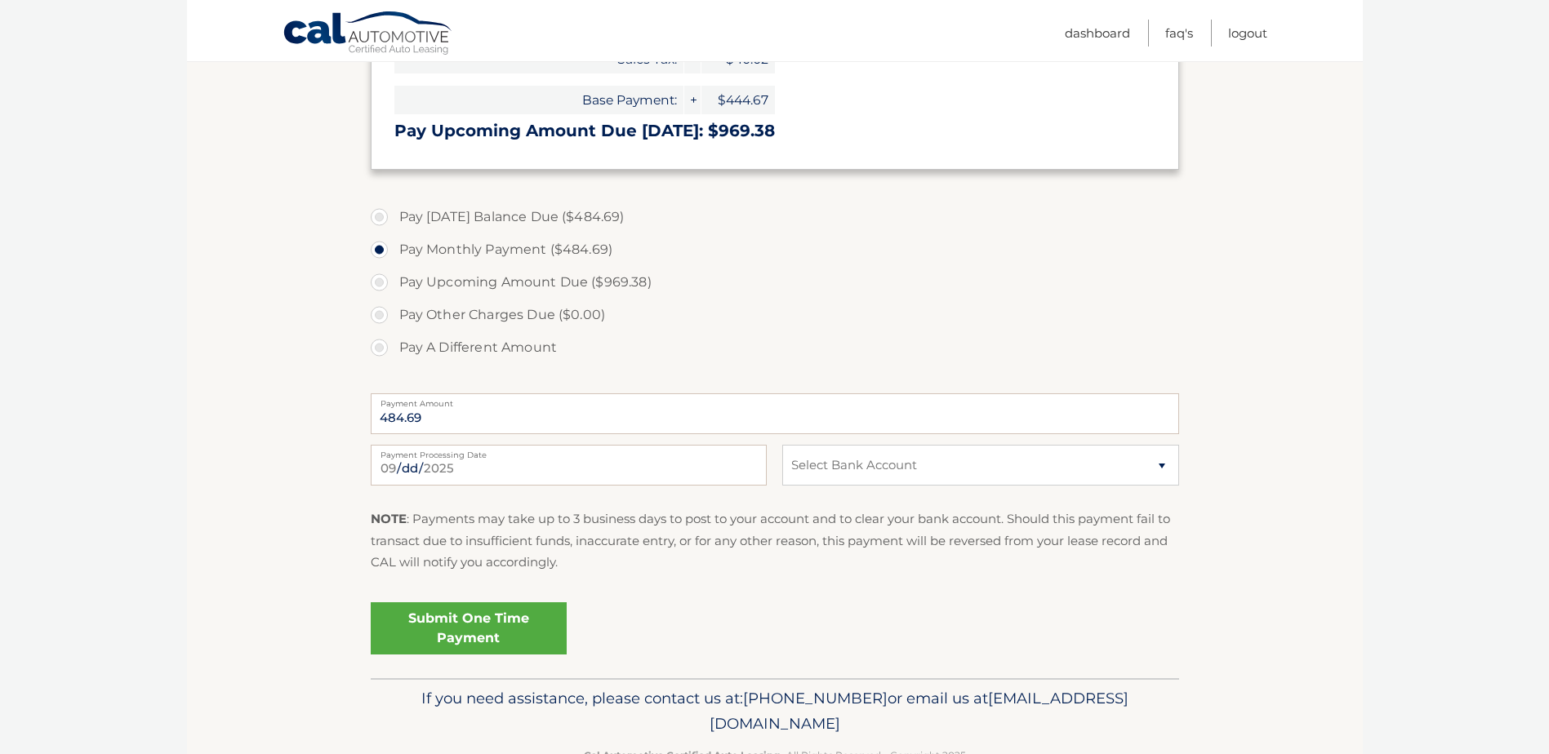
click at [382, 347] on label "Pay A Different Amount" at bounding box center [775, 347] width 808 height 33
click at [382, 347] on input "Pay A Different Amount" at bounding box center [385, 344] width 16 height 26
radio input "true"
type input "300.00"
drag, startPoint x: 285, startPoint y: 493, endPoint x: 469, endPoint y: 500, distance: 184.6
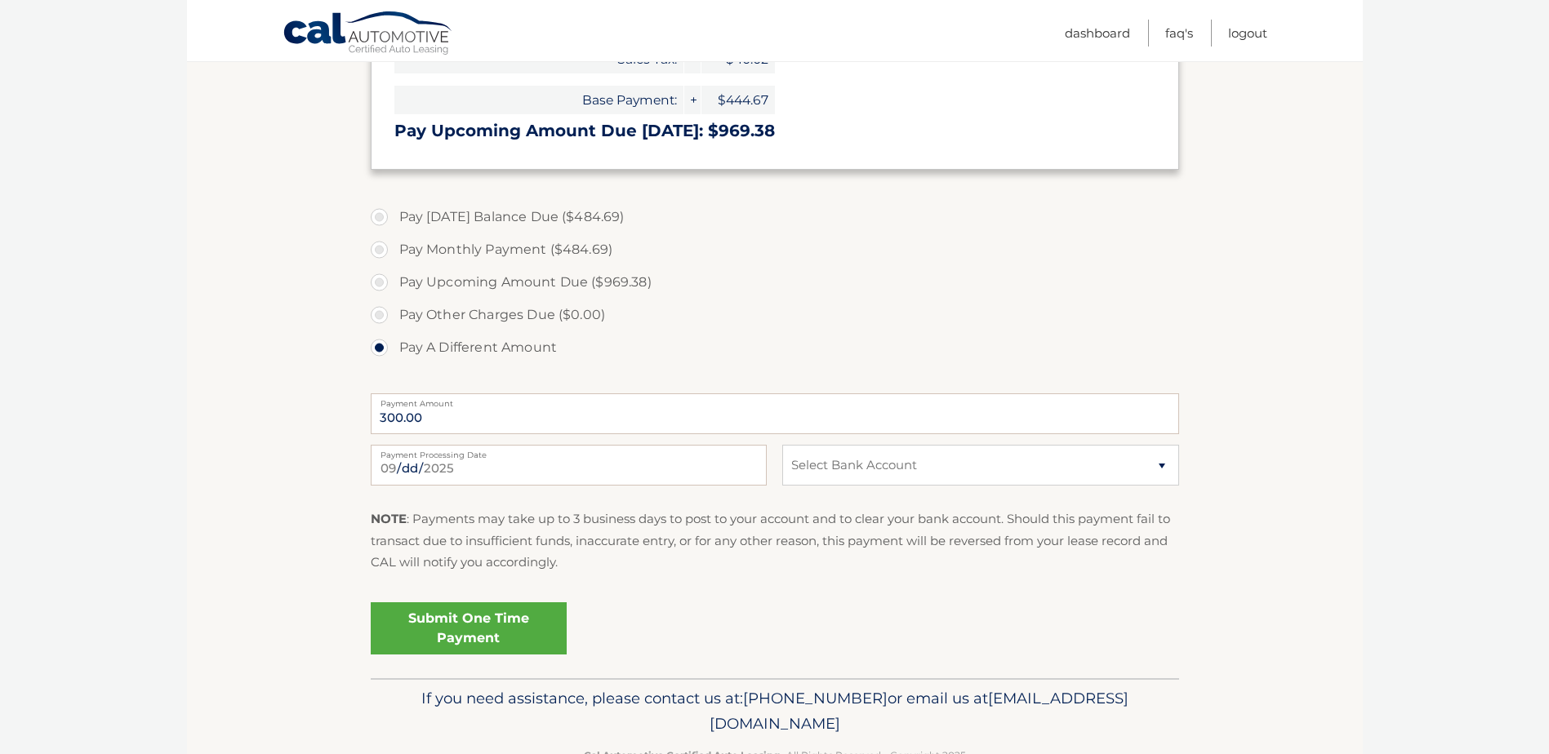
click at [300, 498] on section "Account Overview | Make a Payment Pending Payment You have a payment in the amo…" at bounding box center [775, 154] width 1176 height 1050
click at [848, 462] on select "Select Bank Account Checking HUNTINGTON NATIONAL BANK *****1755 Checking ERIE F…" at bounding box center [980, 465] width 396 height 41
select select "MzUxYzE0ODMtNWI5NS00NGJlLTlmZWUtODlmZTExMTQzZmMz"
click at [782, 445] on select "Select Bank Account Checking HUNTINGTON NATIONAL BANK *****1755 Checking ERIE F…" at bounding box center [980, 465] width 396 height 41
click at [309, 517] on section "Account Overview | Make a Payment Pending Payment You have a payment in the amo…" at bounding box center [775, 154] width 1176 height 1050
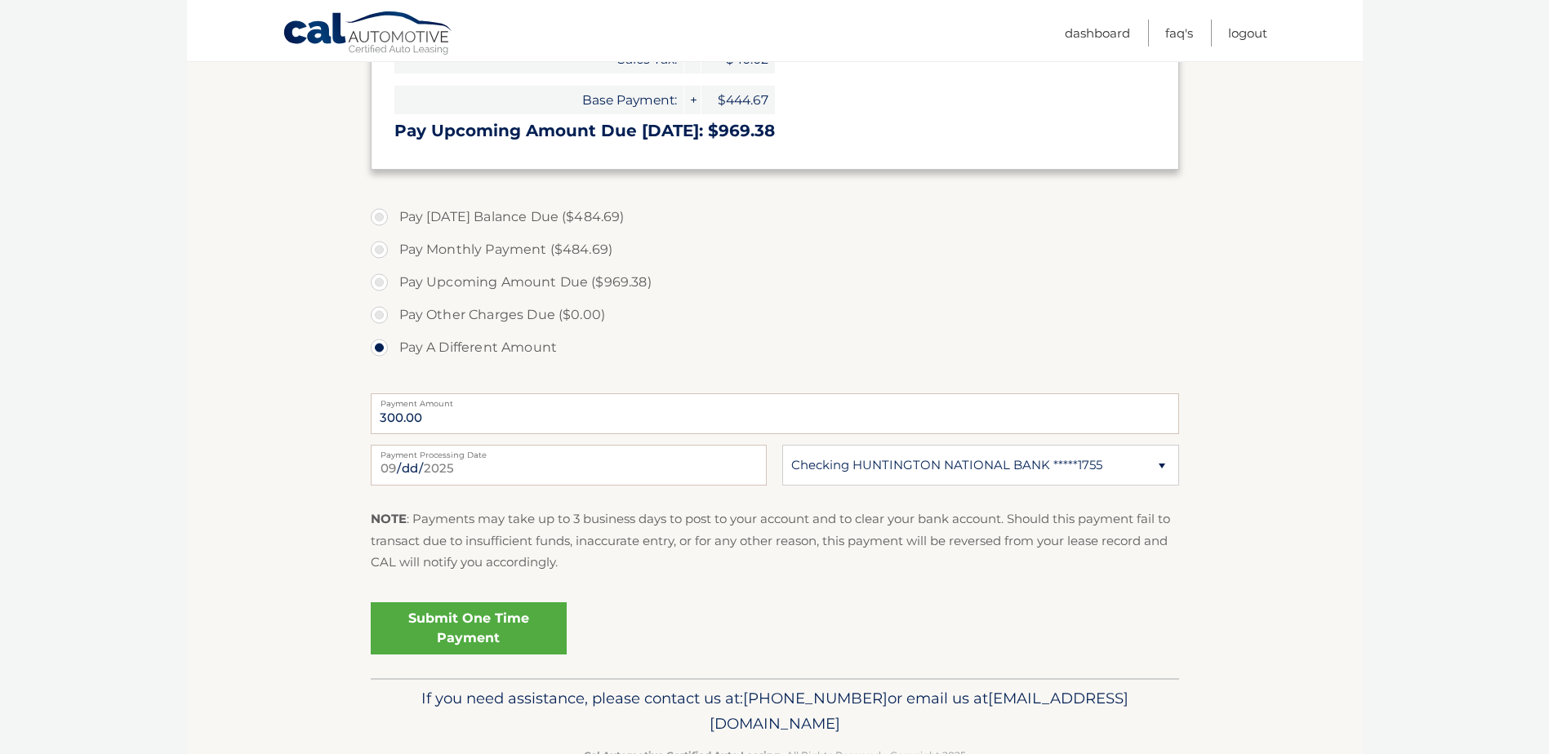
click at [433, 624] on link "Submit One Time Payment" at bounding box center [469, 628] width 196 height 52
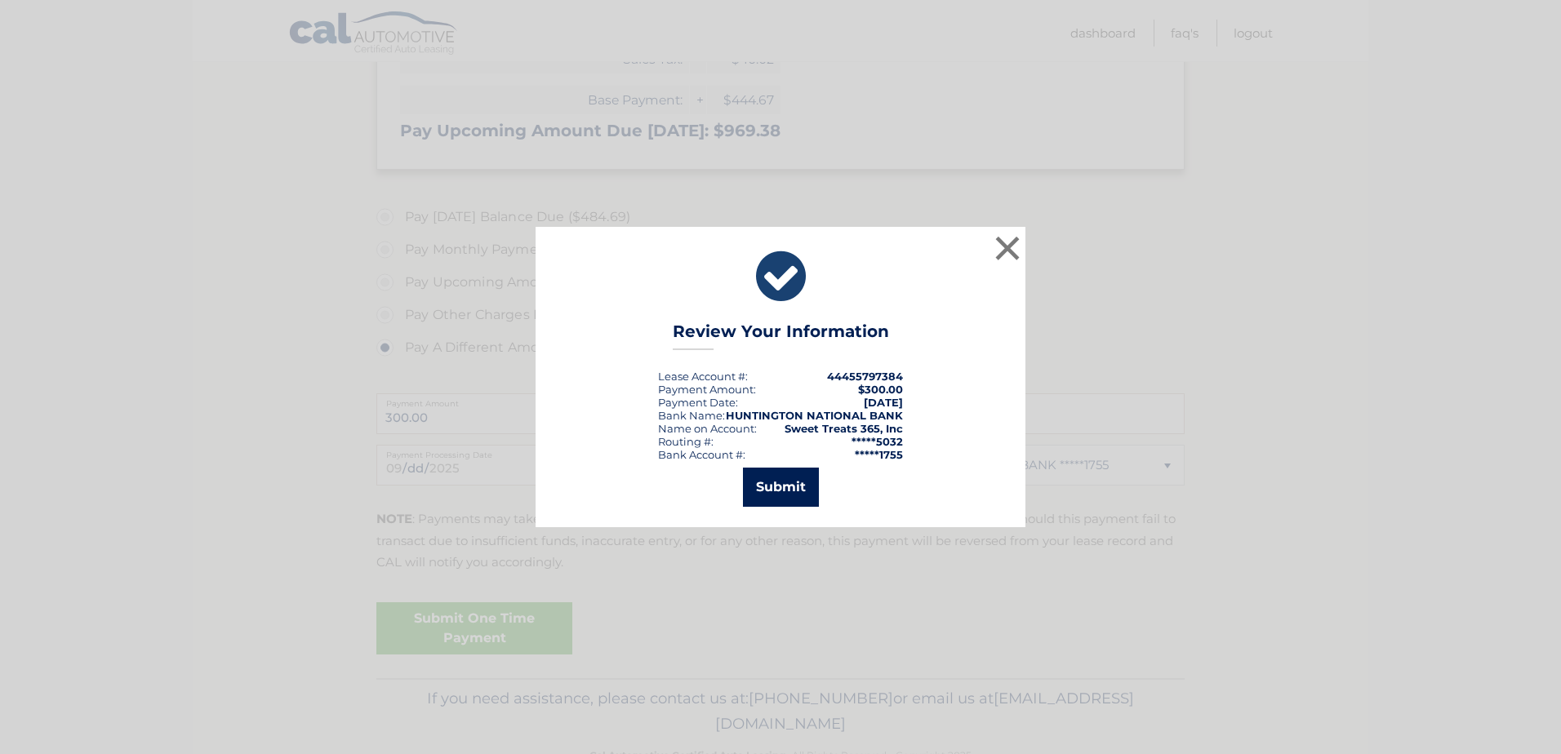
click at [805, 478] on button "Submit" at bounding box center [781, 487] width 76 height 39
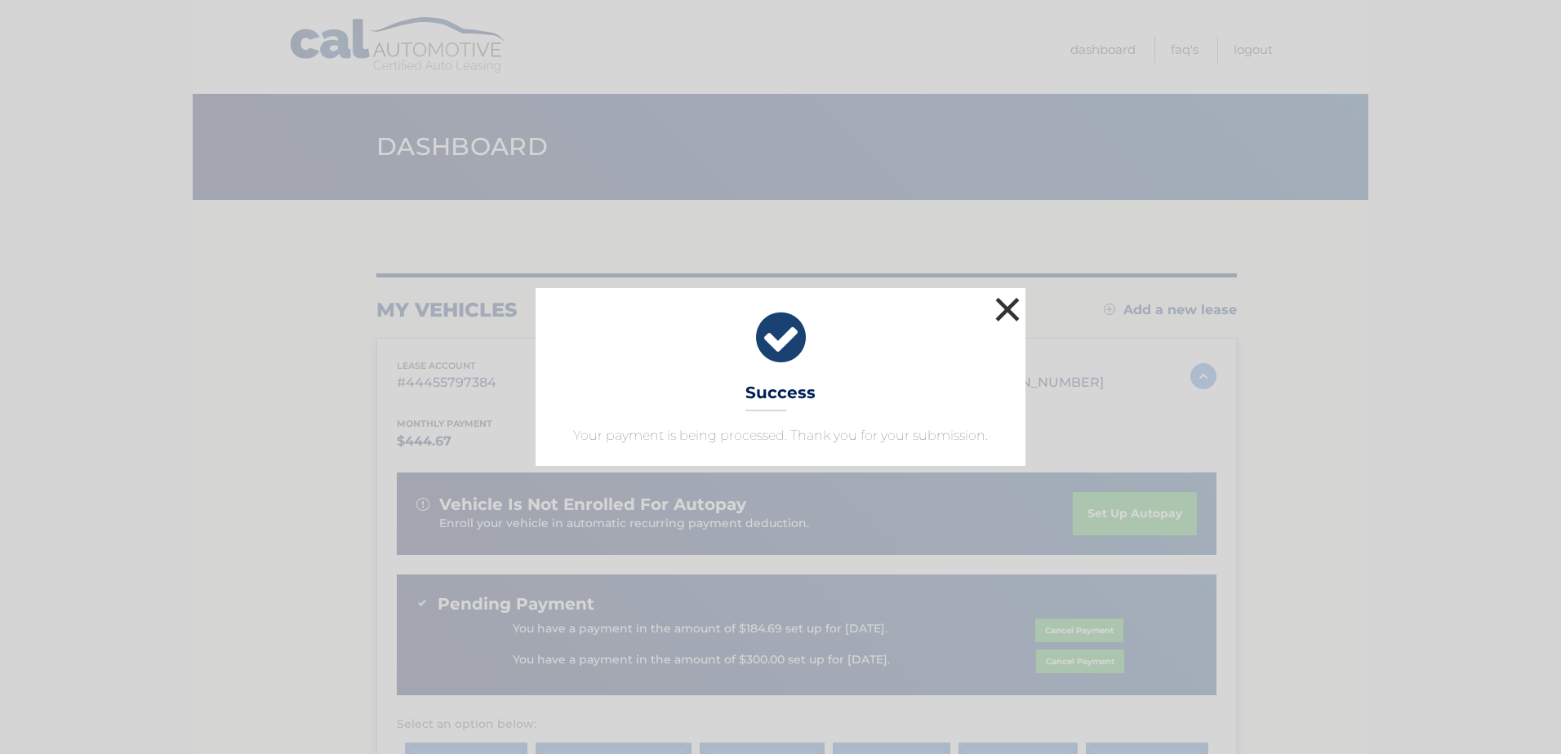
click at [1001, 309] on button "×" at bounding box center [1007, 309] width 33 height 33
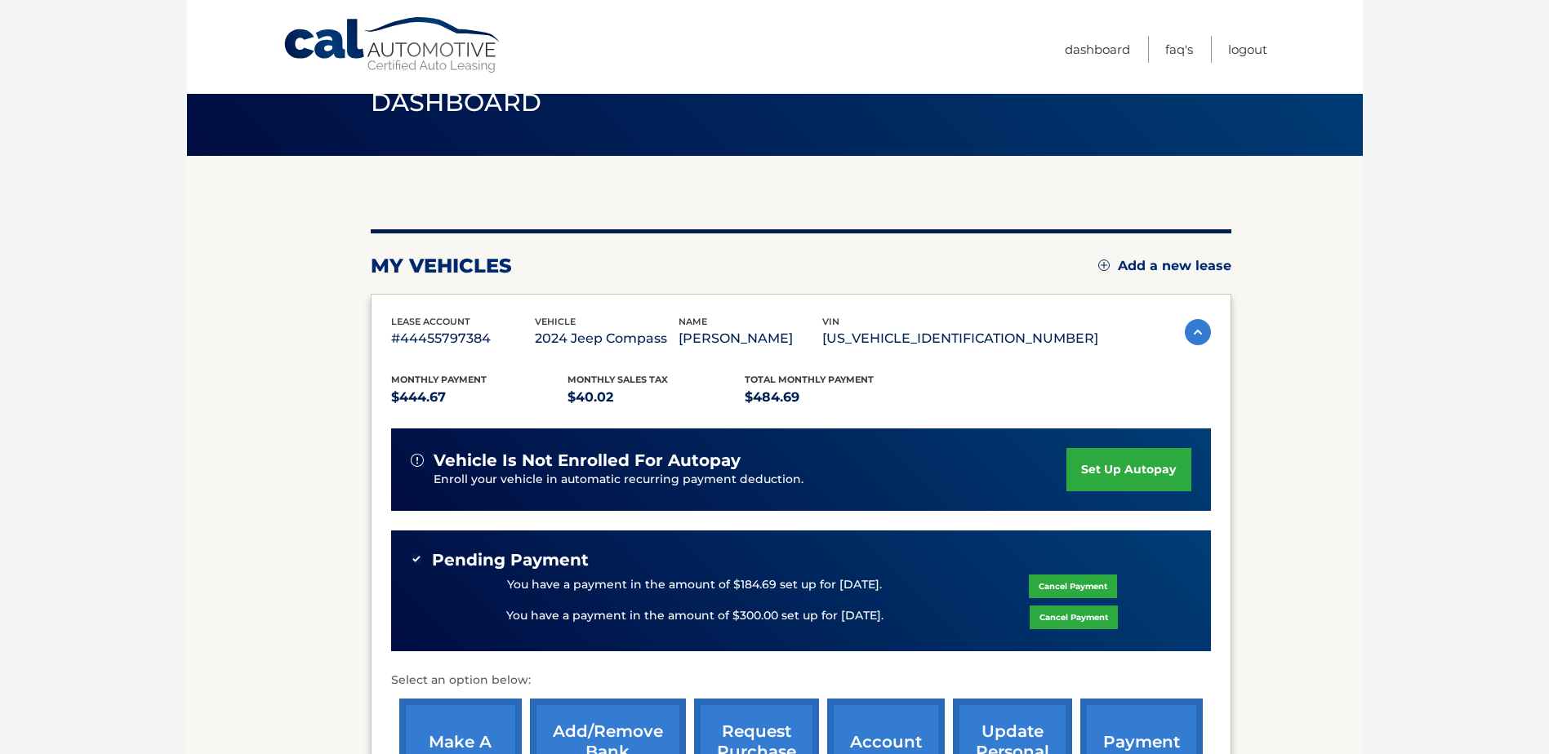
scroll to position [82, 0]
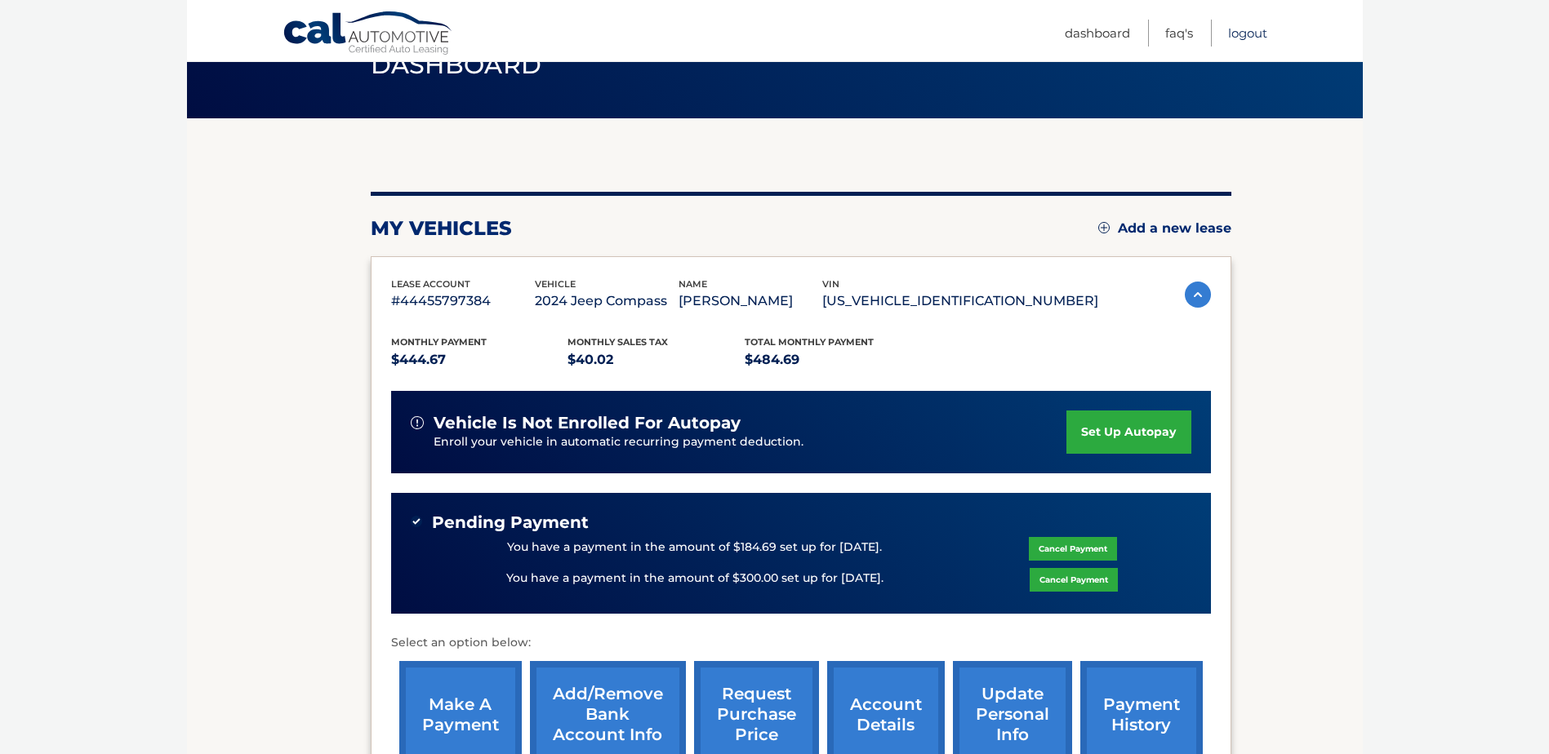
click at [1239, 35] on link "Logout" at bounding box center [1247, 33] width 39 height 27
